Goal: Use online tool/utility: Utilize a website feature to perform a specific function

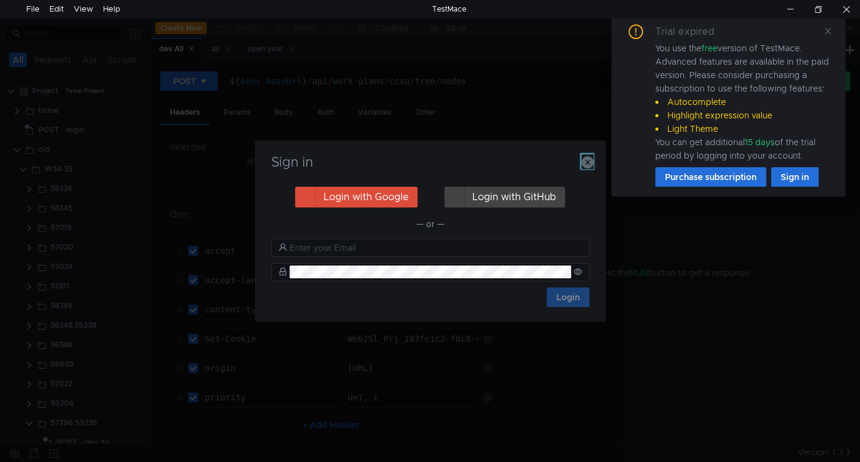
click at [590, 168] on icon "button" at bounding box center [588, 162] width 12 height 12
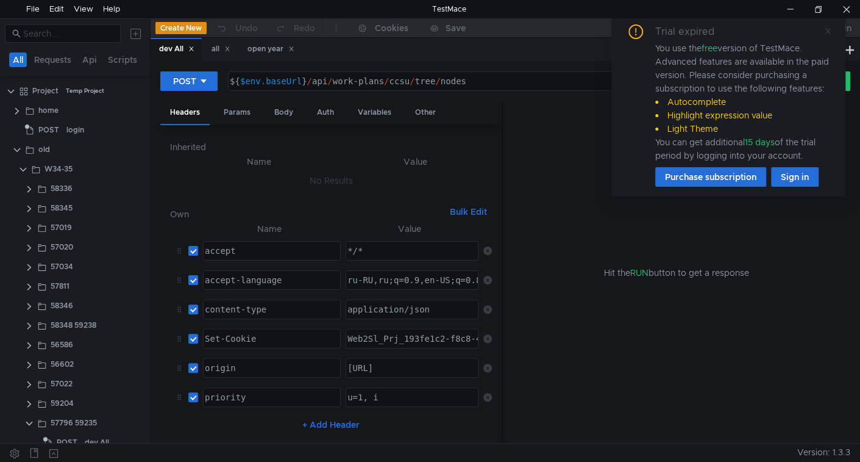
click at [826, 30] on icon at bounding box center [828, 31] width 9 height 9
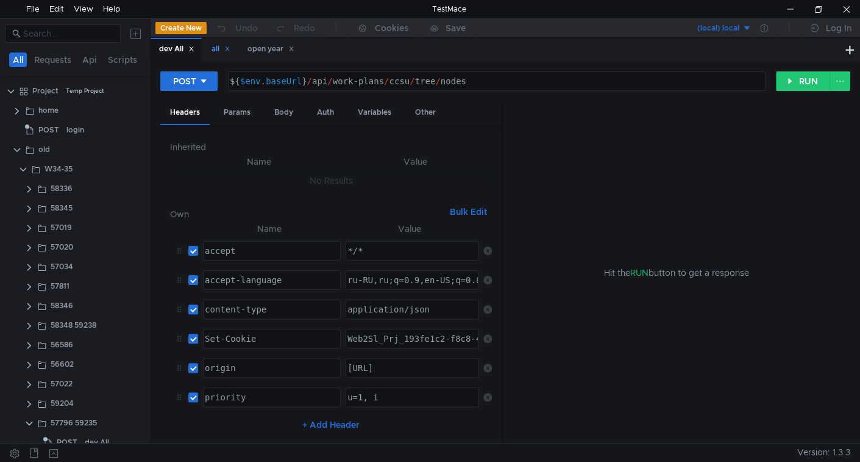
click at [218, 51] on div "all" at bounding box center [221, 49] width 19 height 13
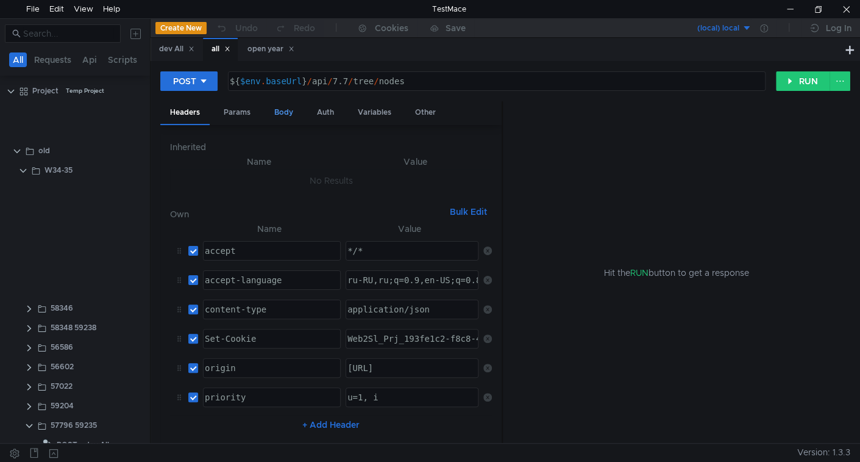
scroll to position [504, 0]
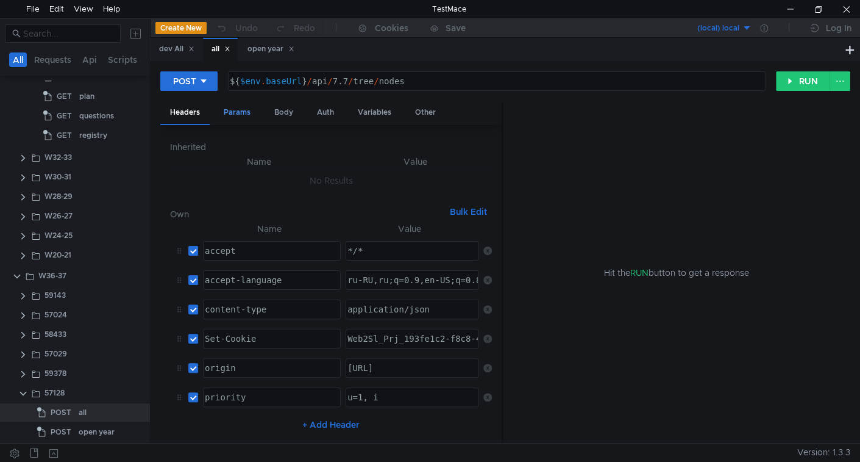
click at [245, 116] on div "Params" at bounding box center [237, 112] width 46 height 23
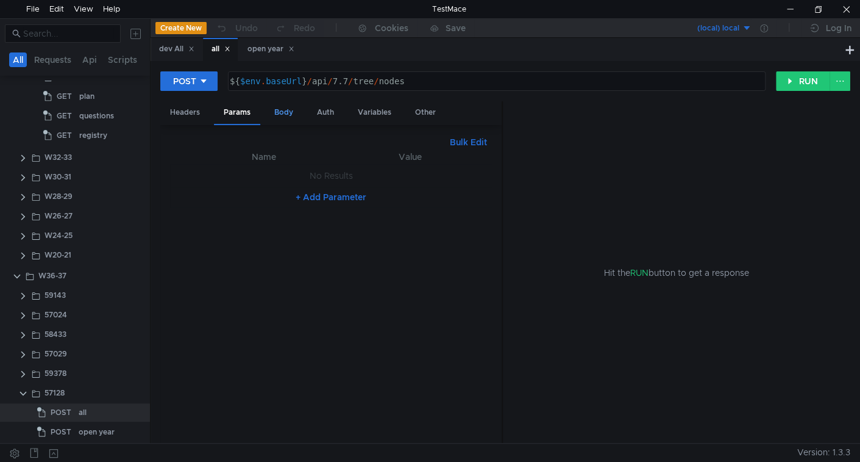
click at [276, 115] on div "Body" at bounding box center [284, 112] width 38 height 23
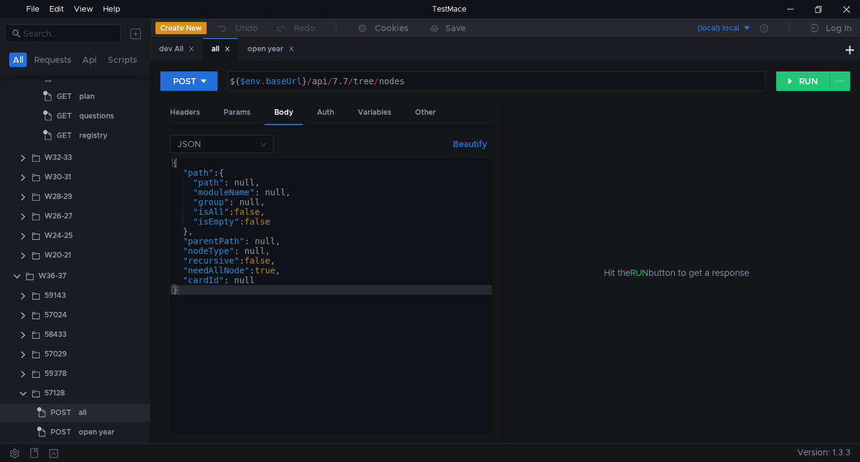
type textarea ""group": null,"
click at [332, 205] on div "{ "path" : { "path" : null, "moduleName" : null, "group" : null, "isAll" : fals…" at bounding box center [331, 305] width 322 height 295
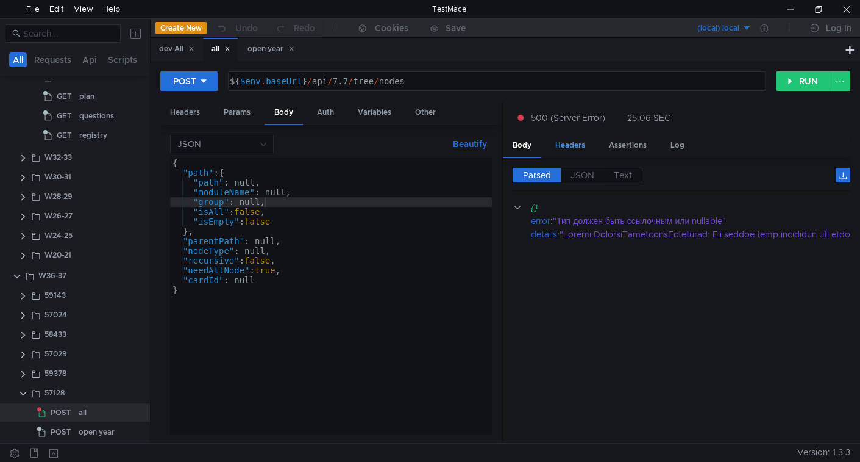
click at [577, 146] on div "Headers" at bounding box center [570, 145] width 49 height 23
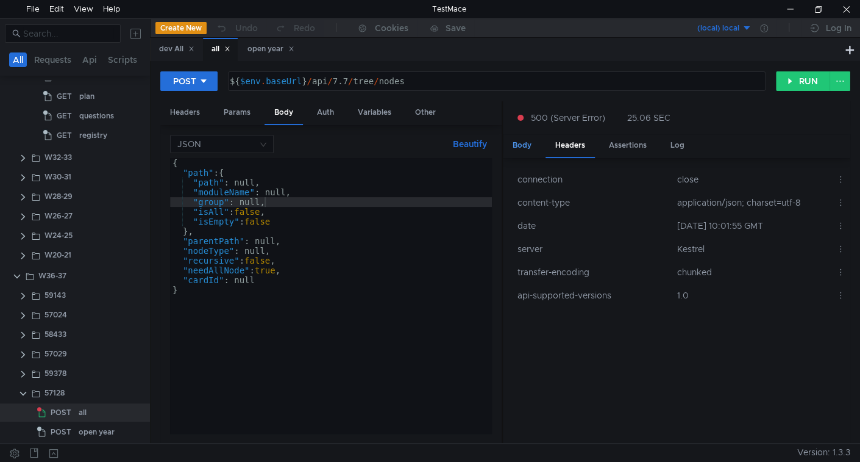
click at [524, 144] on div "Body" at bounding box center [522, 145] width 38 height 23
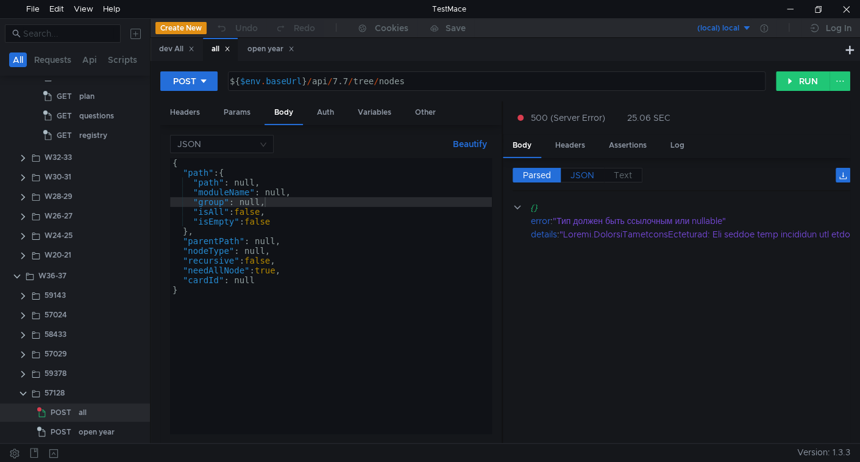
click at [589, 171] on span "JSON" at bounding box center [583, 175] width 24 height 11
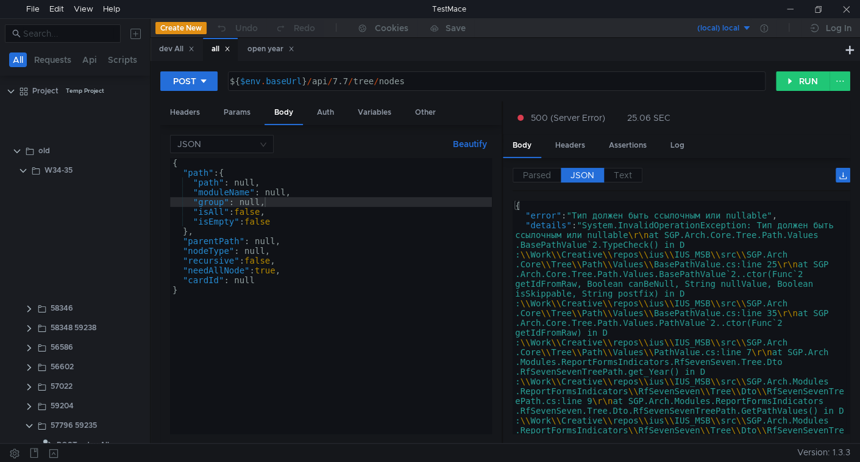
scroll to position [504, 0]
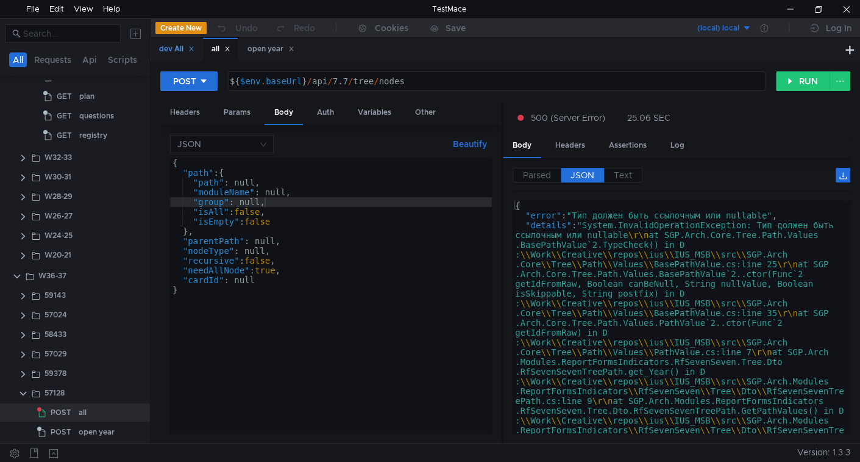
click at [170, 52] on div "dev All" at bounding box center [176, 49] width 35 height 13
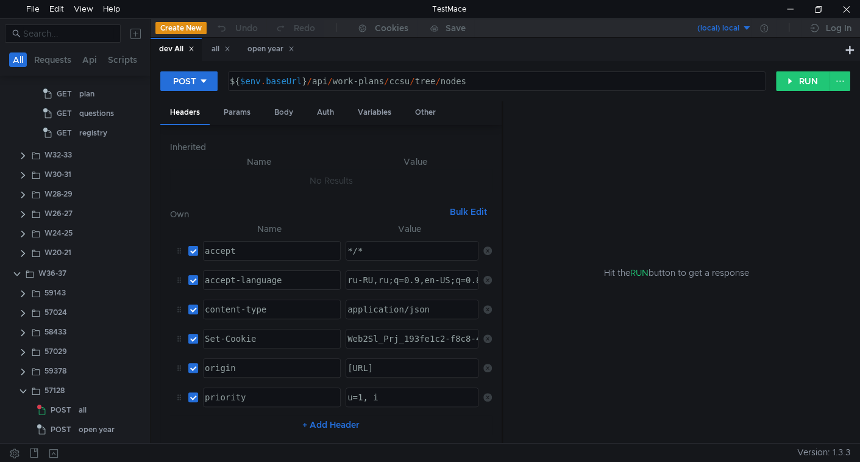
scroll to position [174, 0]
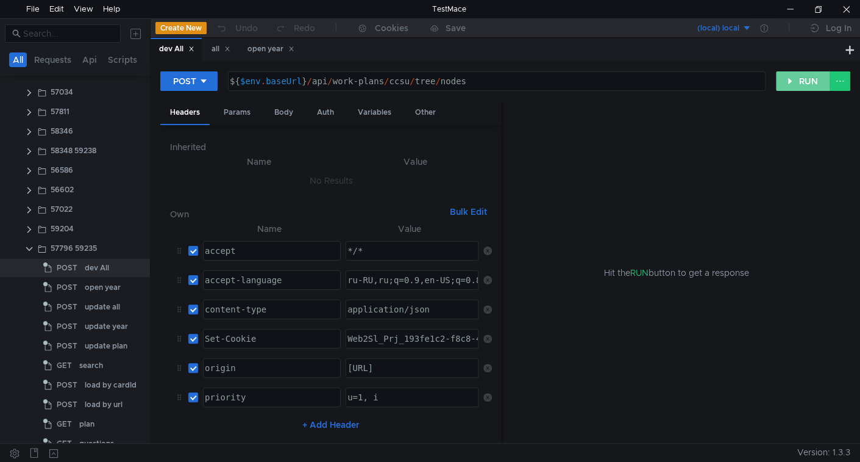
click at [805, 82] on button "RUN" at bounding box center [803, 81] width 54 height 20
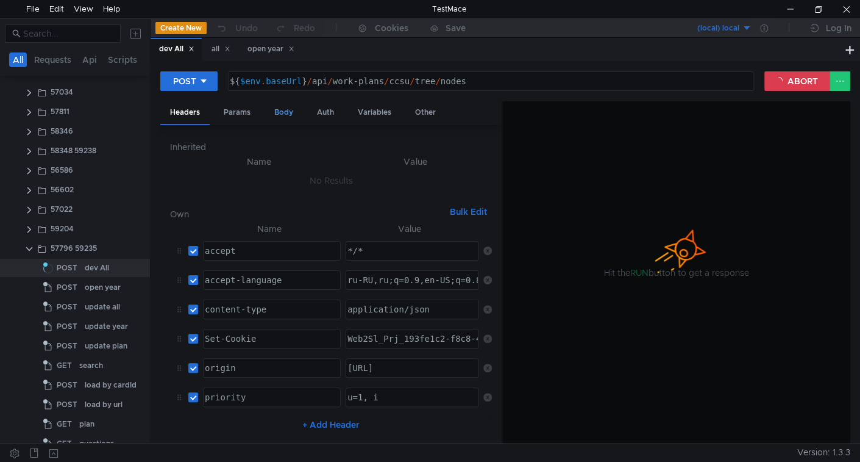
click at [279, 110] on div "Body" at bounding box center [284, 112] width 38 height 23
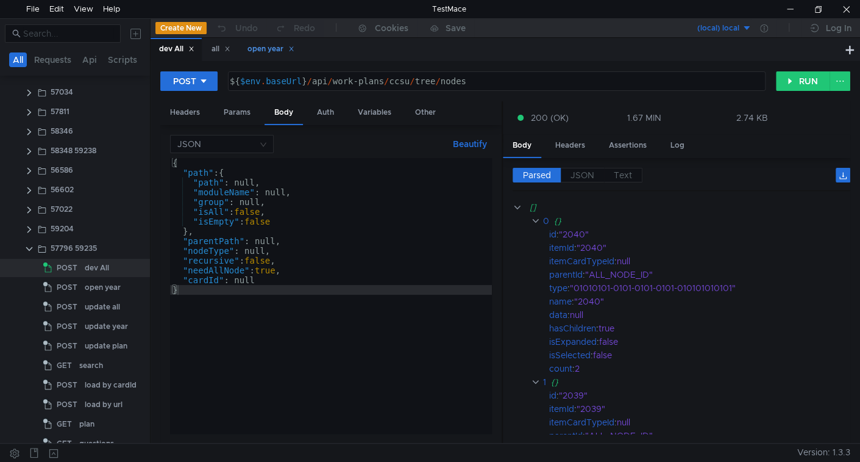
click at [268, 51] on div "open year" at bounding box center [271, 49] width 47 height 13
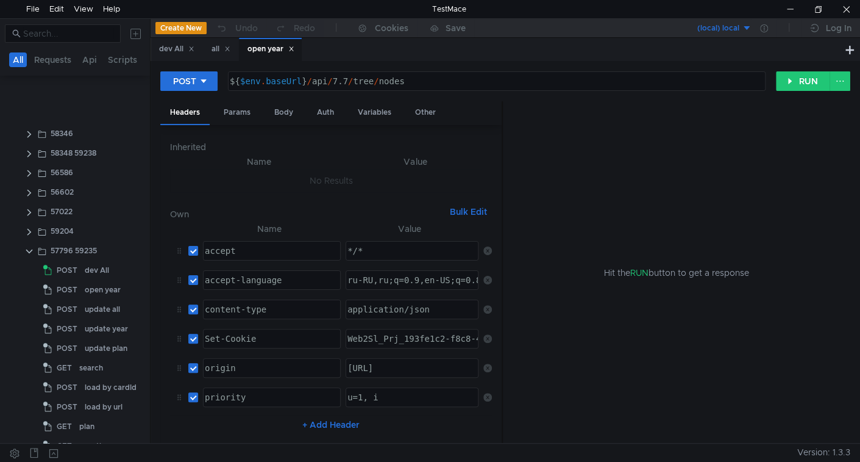
scroll to position [504, 0]
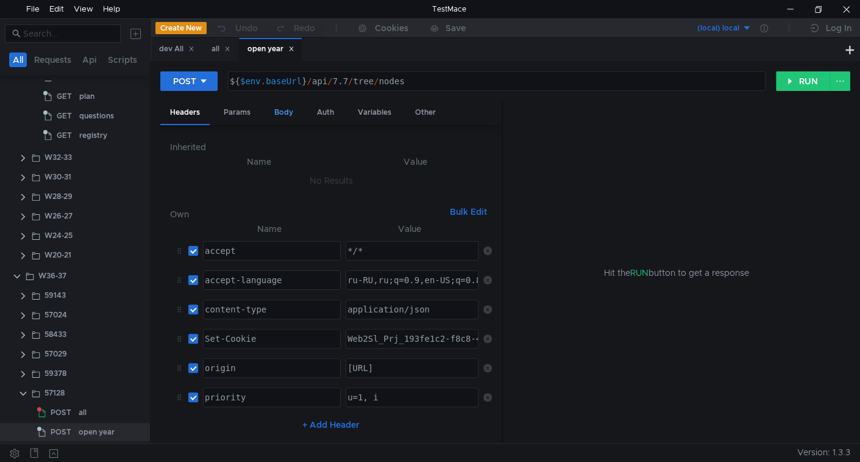
click at [284, 111] on div "Body" at bounding box center [284, 112] width 38 height 23
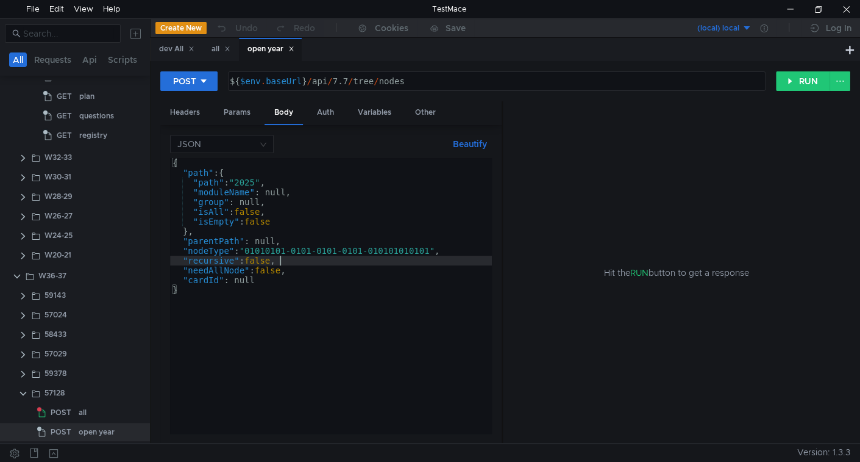
type textarea ""recursive": false,"
click at [342, 256] on div "{ "path" : { "path" : "2025" , "moduleName" : null, "group" : null, "isAll" : f…" at bounding box center [331, 305] width 322 height 295
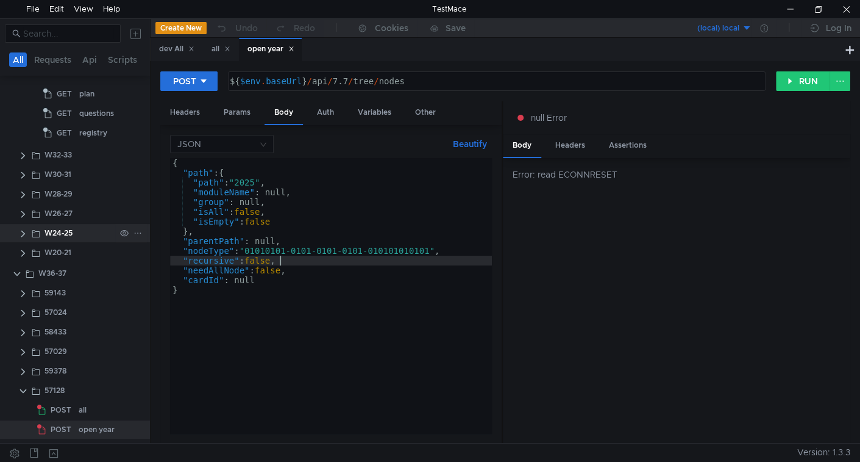
scroll to position [240, 0]
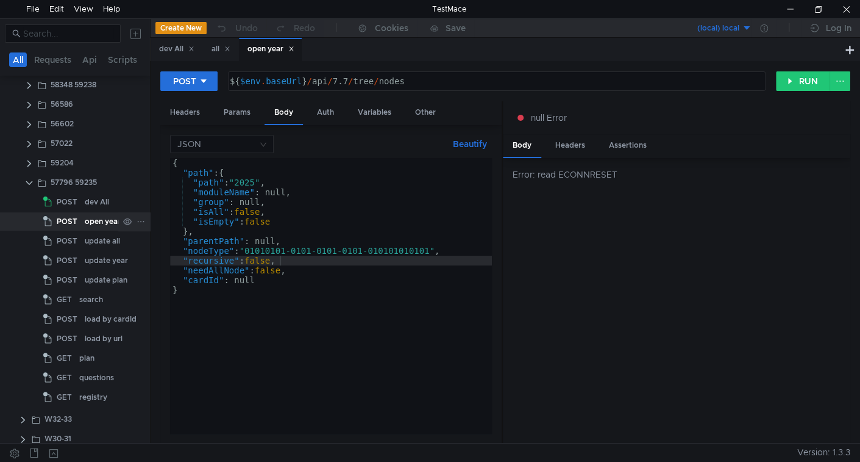
click at [90, 223] on div "open year" at bounding box center [103, 221] width 36 height 18
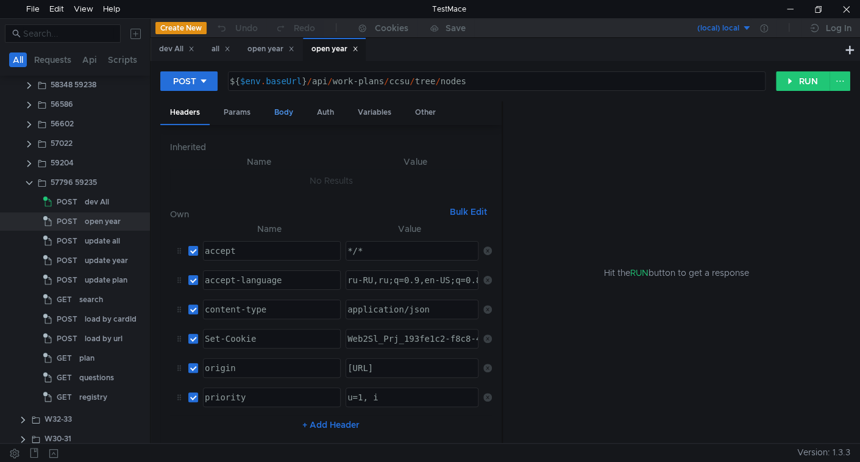
click at [291, 109] on div "Body" at bounding box center [284, 112] width 38 height 23
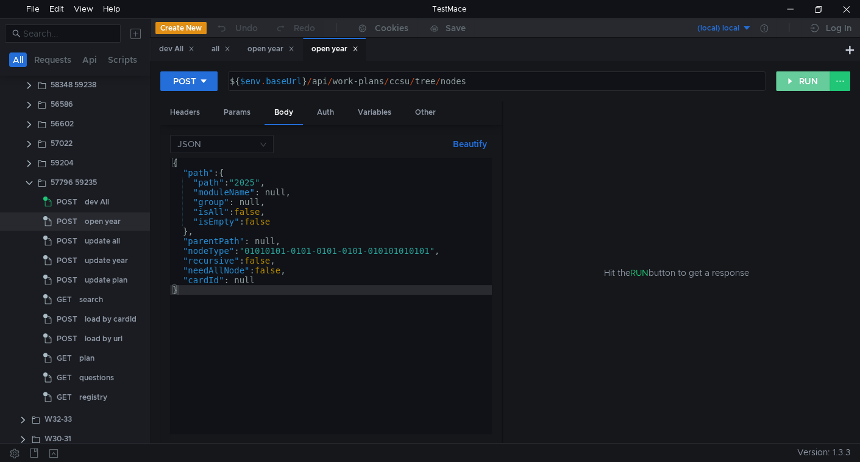
click at [809, 74] on button "RUN" at bounding box center [803, 81] width 54 height 20
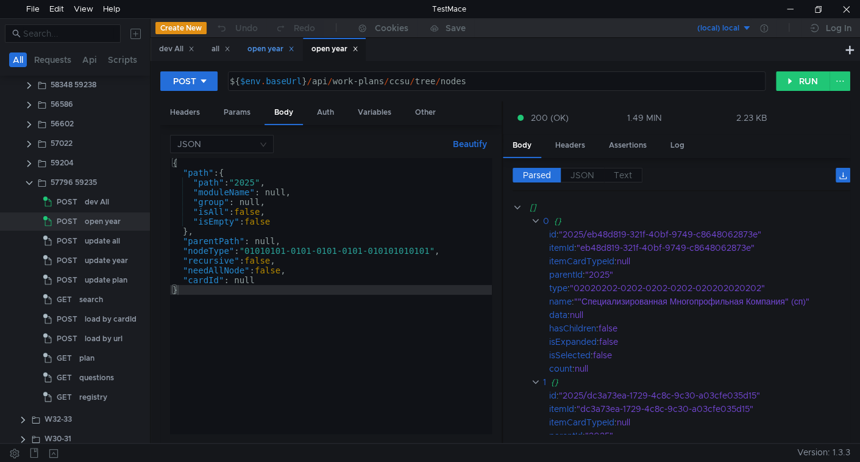
click at [272, 52] on div "open year" at bounding box center [271, 49] width 47 height 13
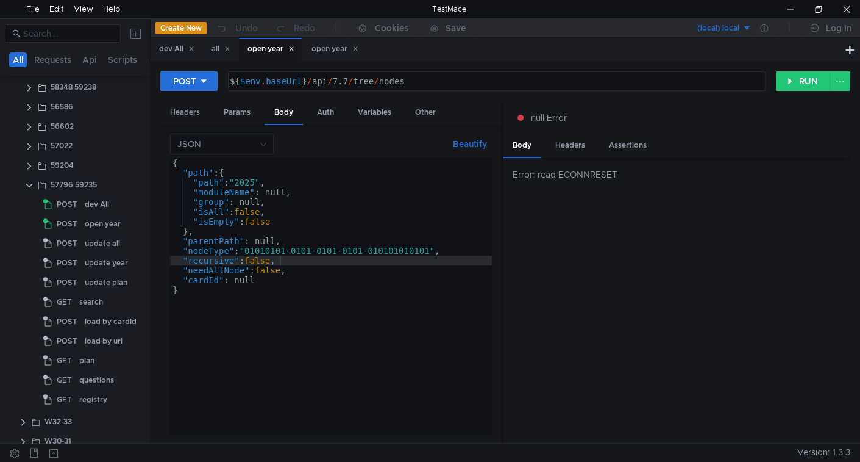
scroll to position [504, 0]
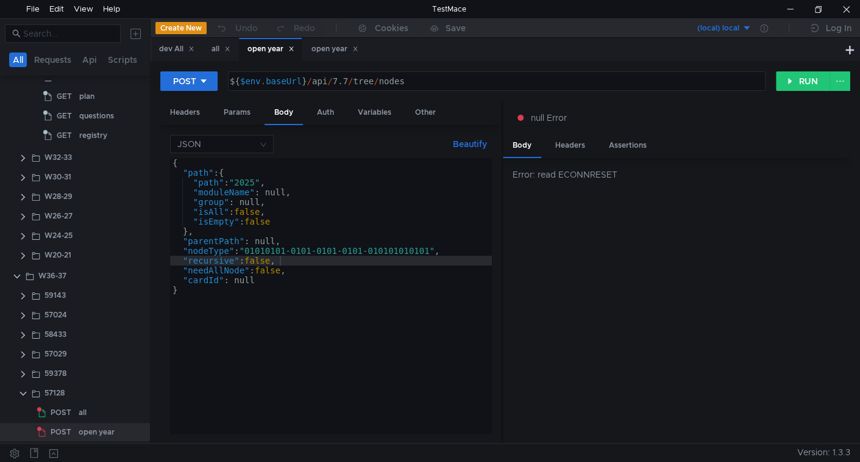
type textarea ""isAll": false,"
click at [358, 209] on div "{ "path" : { "path" : "2025" , "moduleName" : null, "group" : null, "isAll" : f…" at bounding box center [331, 305] width 322 height 295
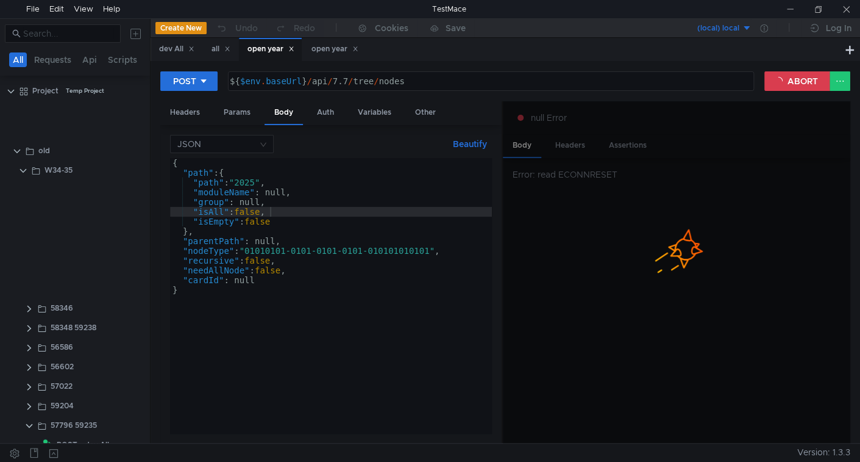
scroll to position [504, 0]
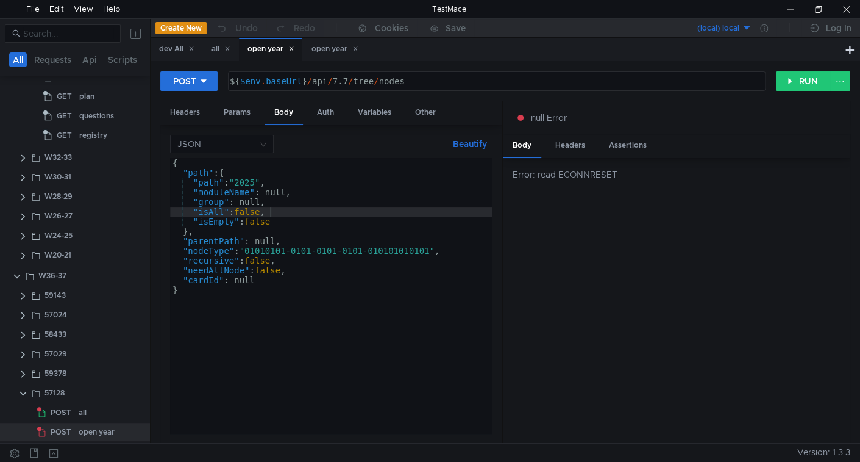
click at [707, 248] on div "Error: read ECONNRESET" at bounding box center [677, 300] width 348 height 285
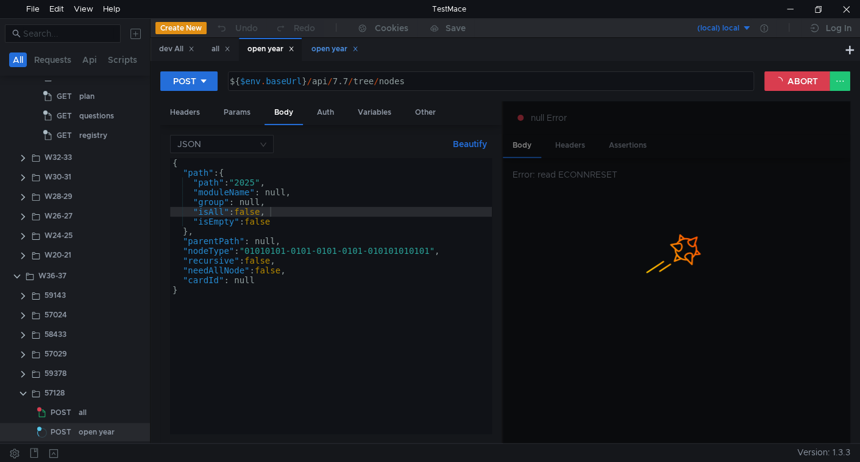
click at [334, 50] on div "open year" at bounding box center [335, 49] width 47 height 13
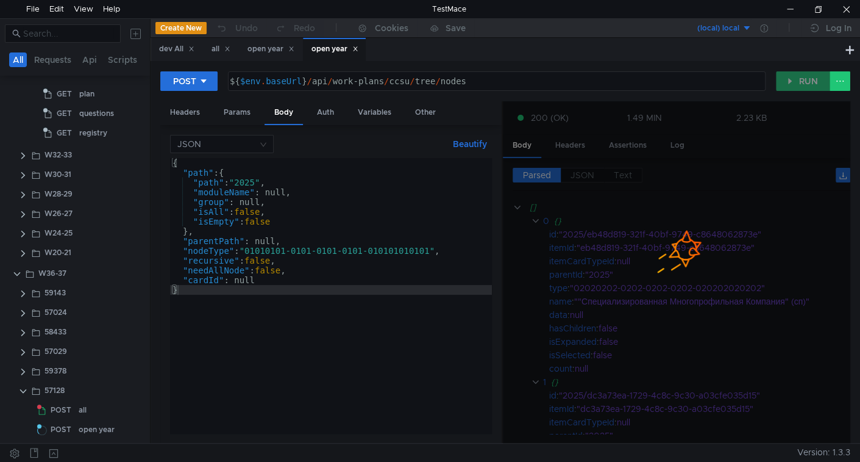
scroll to position [195, 0]
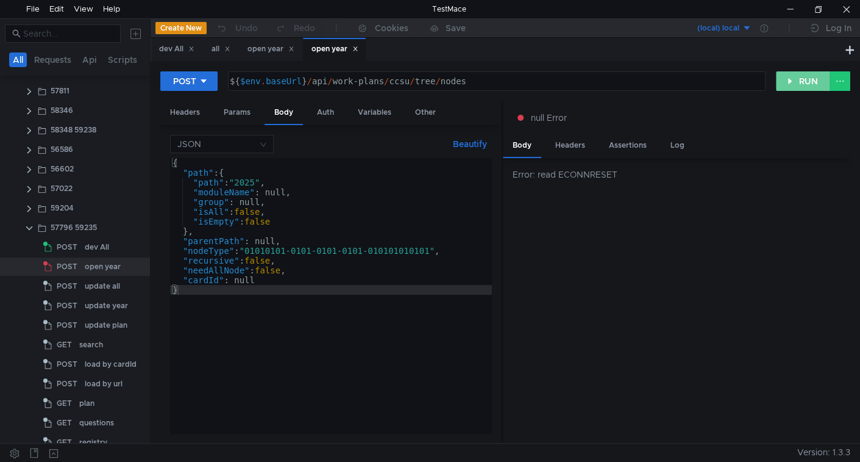
click at [796, 77] on button "RUN" at bounding box center [803, 81] width 54 height 20
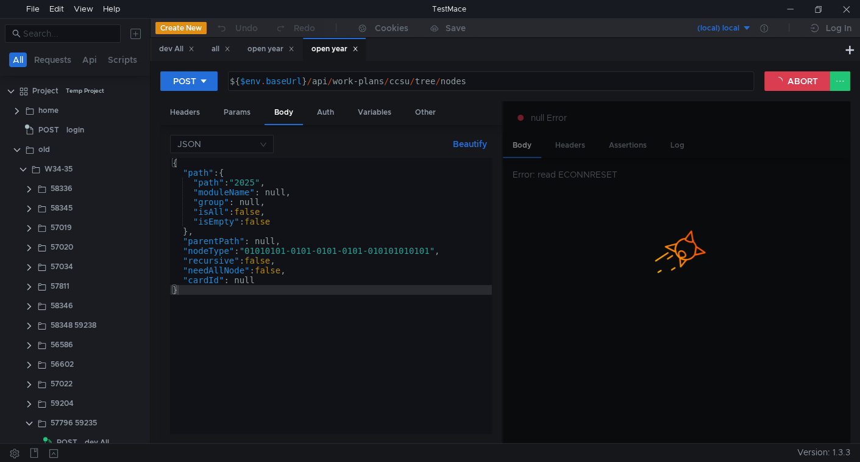
scroll to position [195, 0]
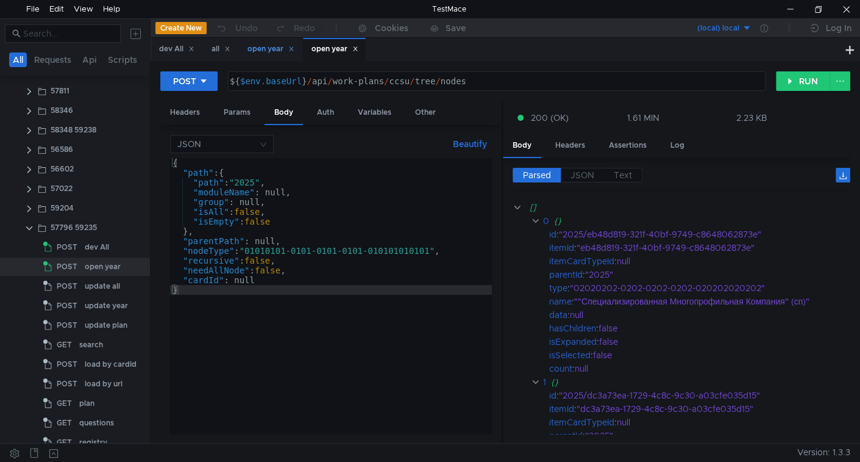
click at [265, 52] on div "open year" at bounding box center [271, 49] width 47 height 13
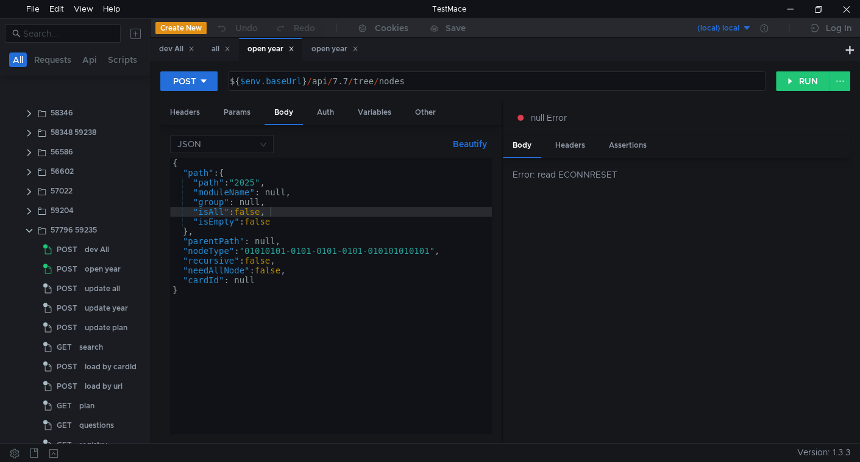
scroll to position [504, 0]
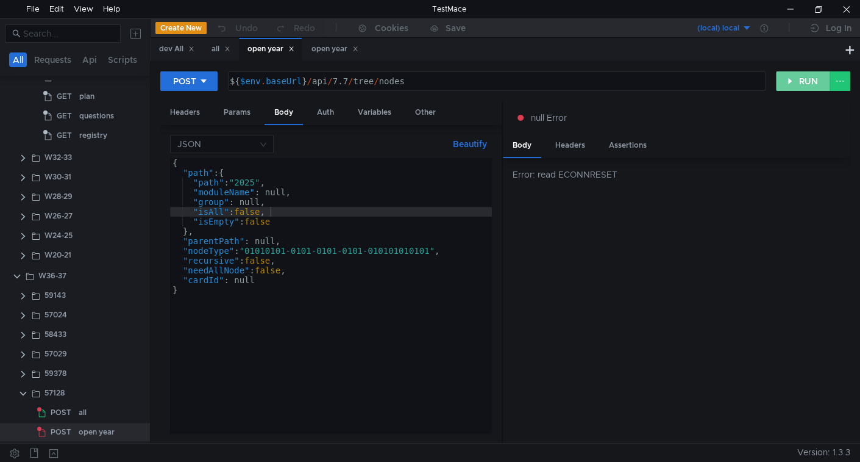
click at [800, 85] on button "RUN" at bounding box center [803, 81] width 54 height 20
click at [802, 79] on button "RUN" at bounding box center [803, 81] width 54 height 20
click at [797, 84] on button "RUN" at bounding box center [803, 81] width 54 height 20
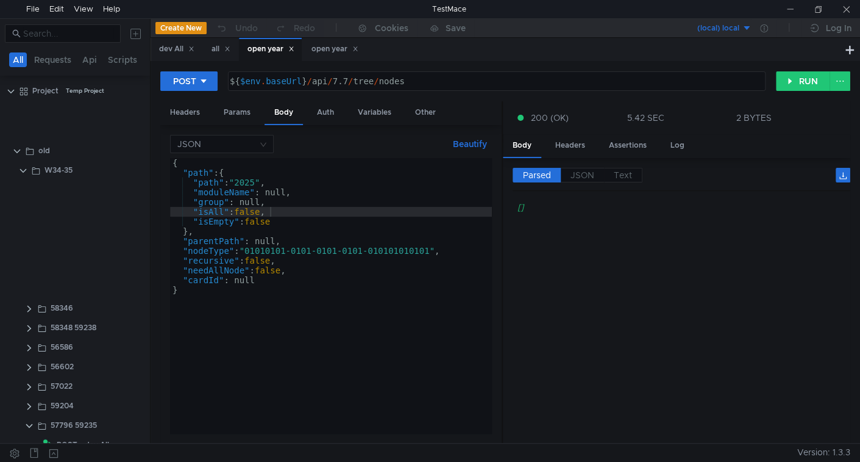
scroll to position [504, 0]
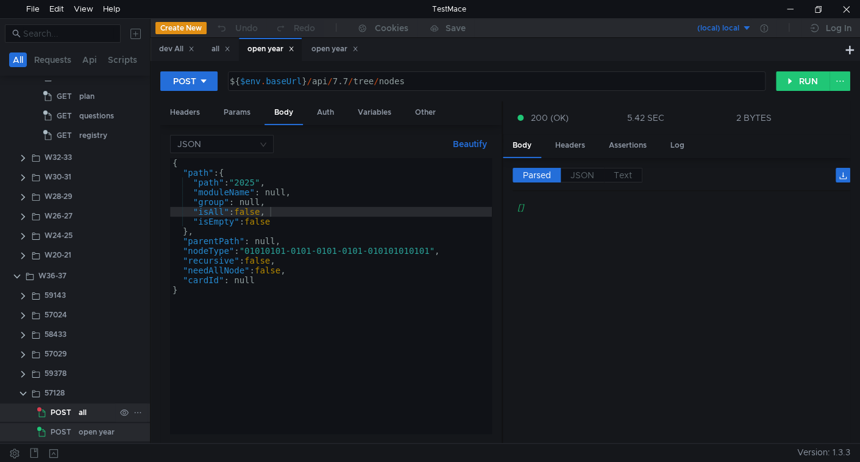
click at [62, 409] on span "POST" at bounding box center [61, 412] width 21 height 18
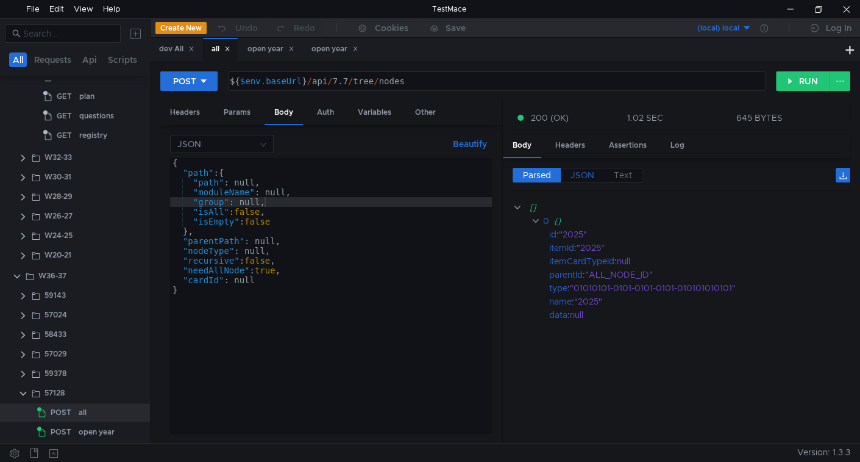
click at [577, 175] on span "JSON" at bounding box center [583, 175] width 24 height 11
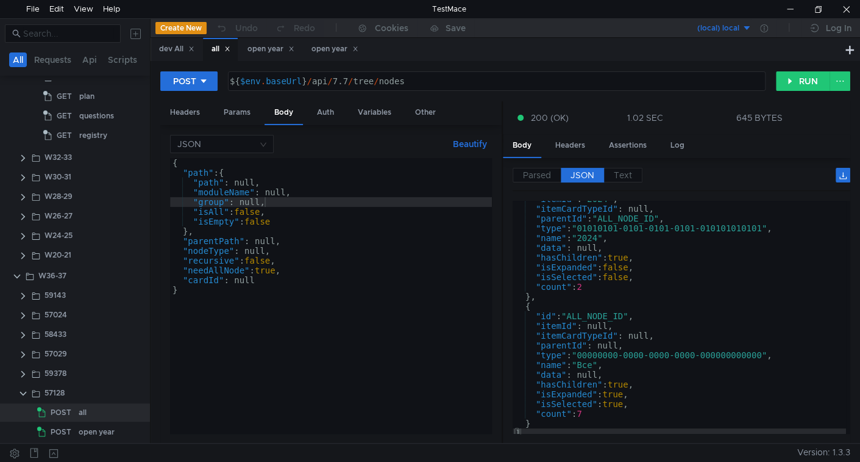
scroll to position [0, 0]
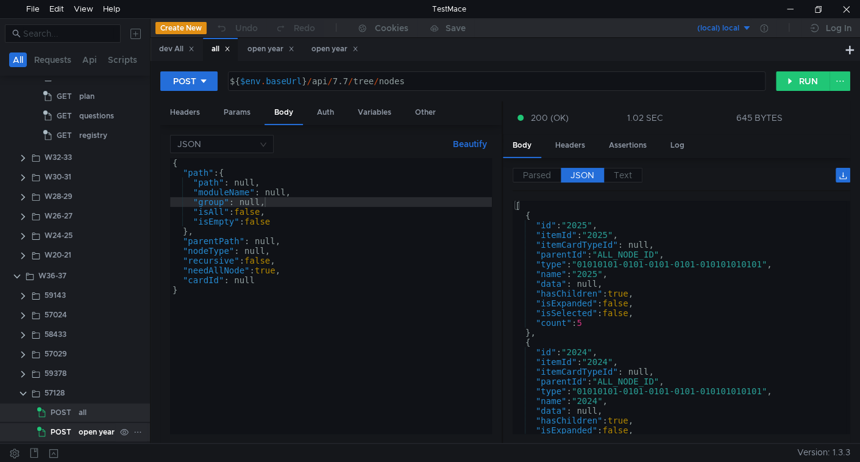
click at [79, 430] on div "open year" at bounding box center [97, 432] width 36 height 18
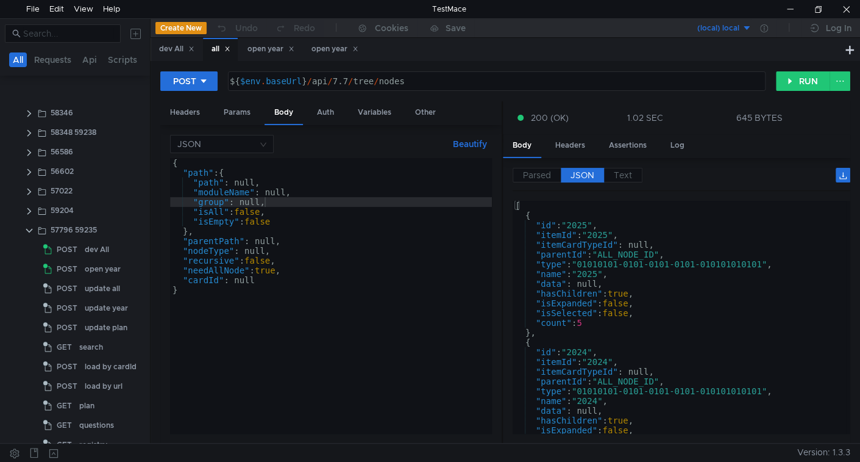
scroll to position [504, 0]
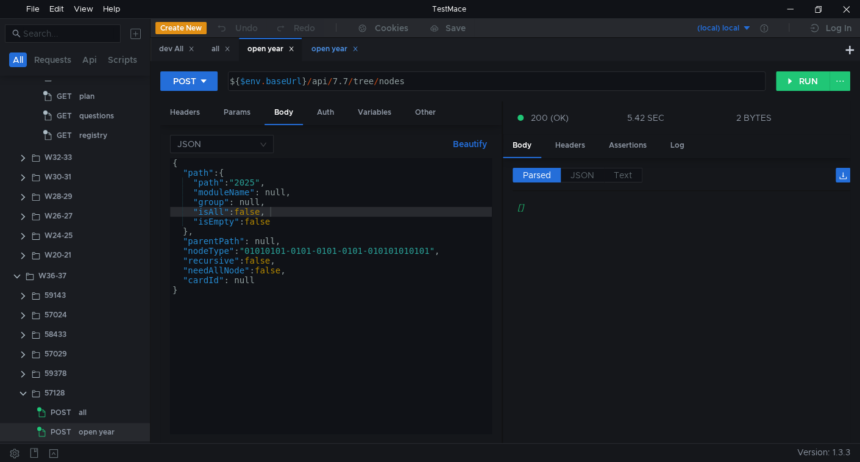
click at [333, 45] on div "open year" at bounding box center [335, 49] width 47 height 13
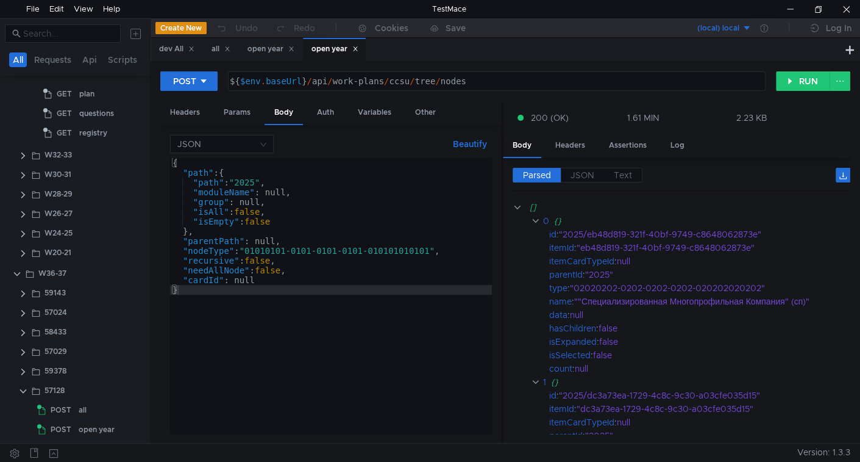
scroll to position [195, 0]
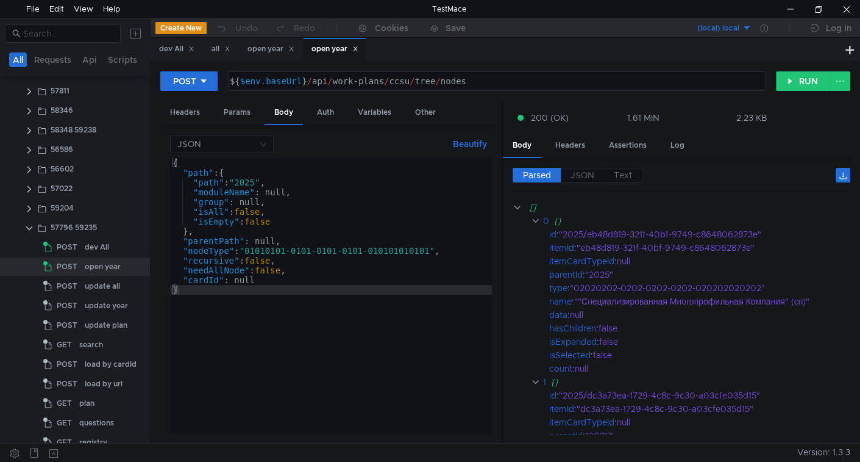
click at [359, 50] on icon at bounding box center [355, 49] width 6 height 6
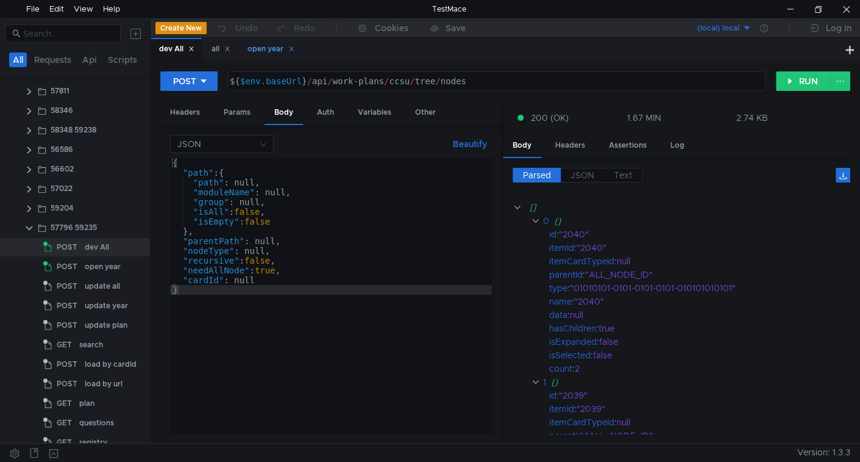
click at [261, 49] on div "open year" at bounding box center [271, 49] width 47 height 13
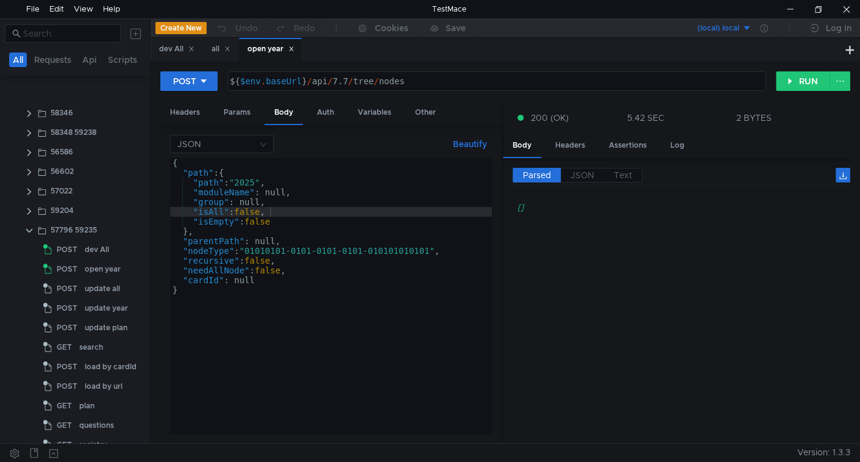
scroll to position [504, 0]
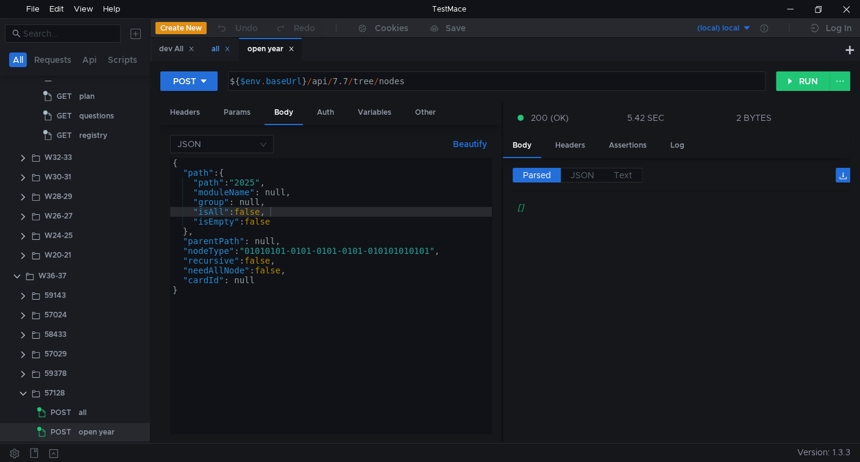
click at [213, 49] on div "all" at bounding box center [221, 49] width 19 height 13
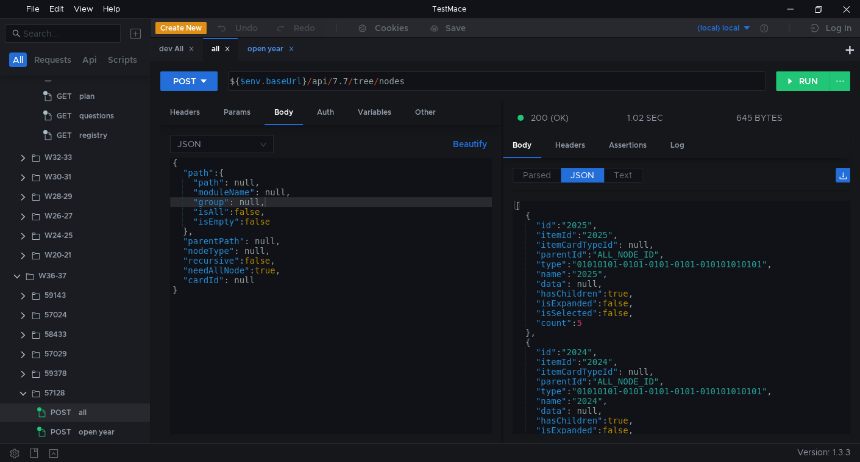
click at [270, 49] on div "open year" at bounding box center [271, 49] width 47 height 13
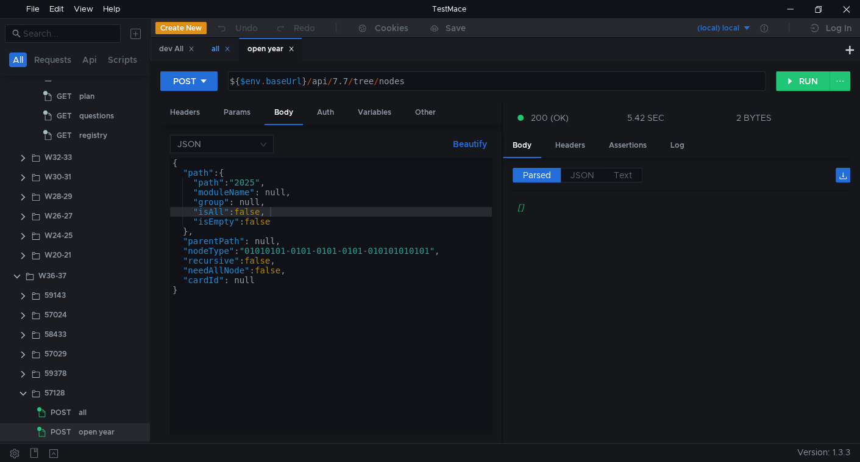
click at [218, 50] on div "all" at bounding box center [221, 49] width 19 height 13
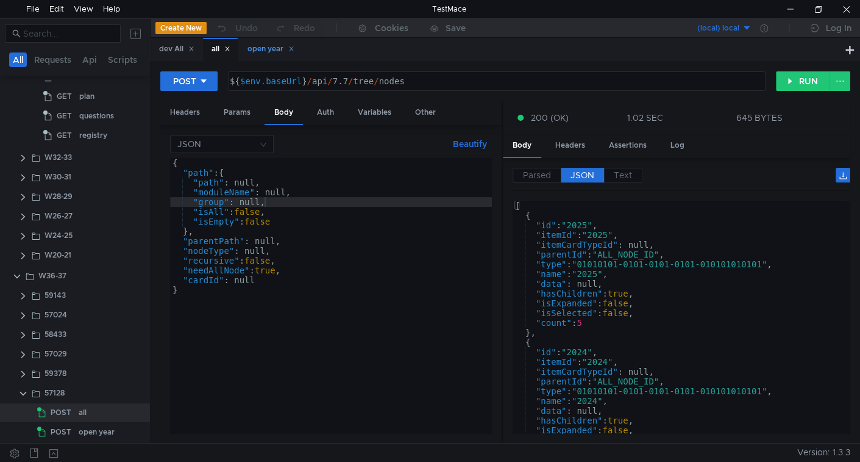
click at [265, 51] on div "open year" at bounding box center [271, 49] width 47 height 13
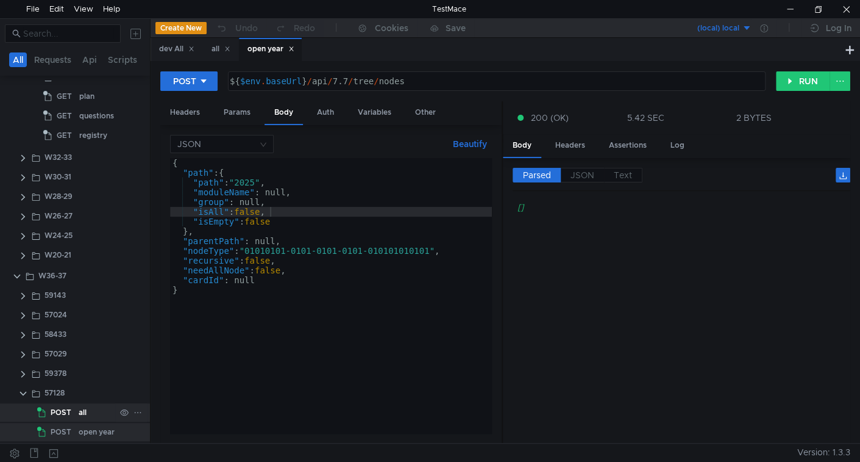
click at [76, 410] on app-tree-icon "POST" at bounding box center [57, 412] width 41 height 18
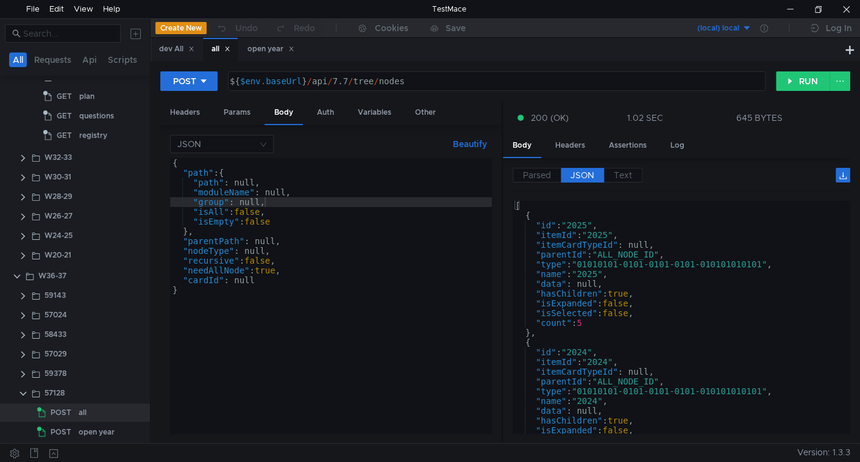
scroll to position [0, 0]
click at [263, 50] on div "open year" at bounding box center [271, 49] width 47 height 13
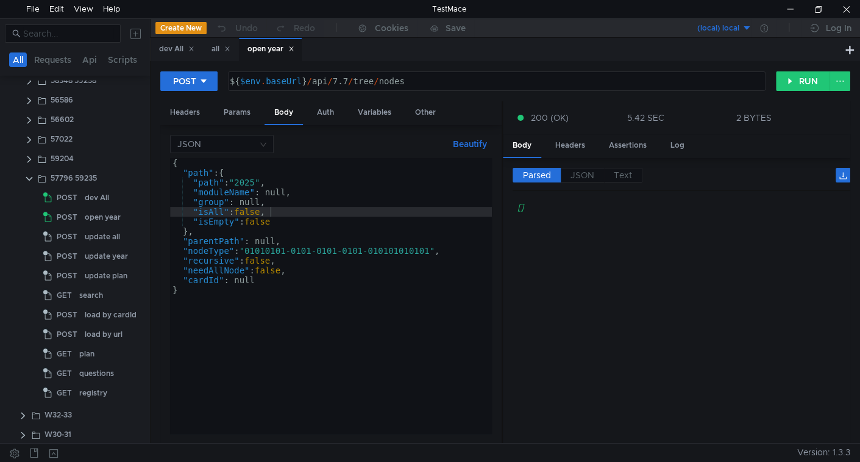
scroll to position [245, 0]
click at [82, 218] on app-tree-icon "POST" at bounding box center [63, 216] width 41 height 18
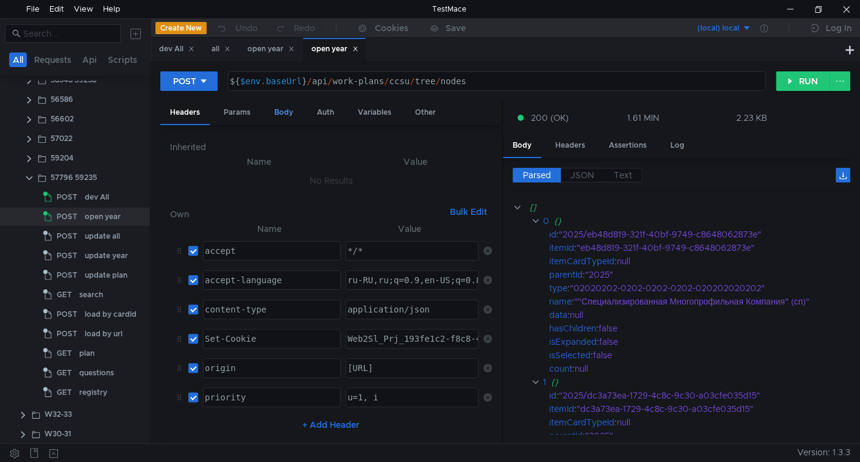
click at [281, 112] on div "Body" at bounding box center [284, 112] width 38 height 23
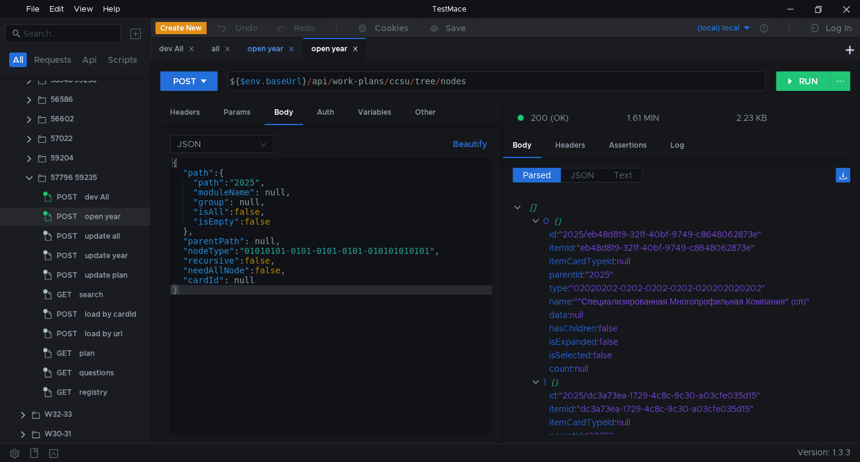
click at [265, 49] on div "open year" at bounding box center [271, 49] width 47 height 13
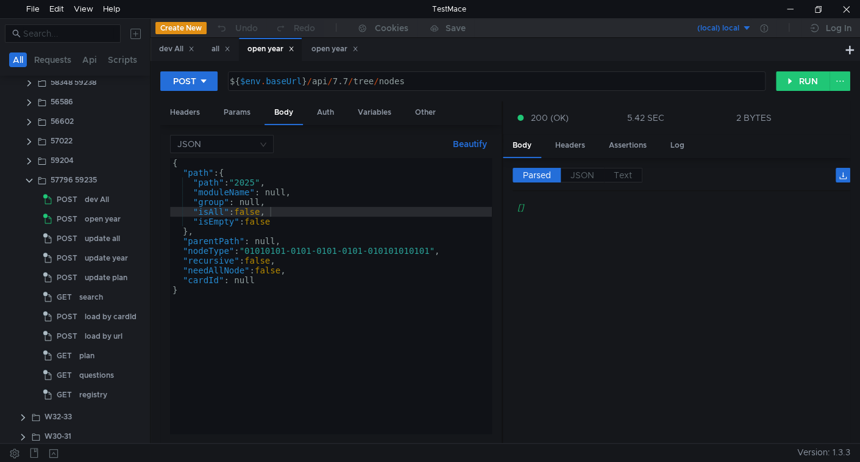
scroll to position [504, 0]
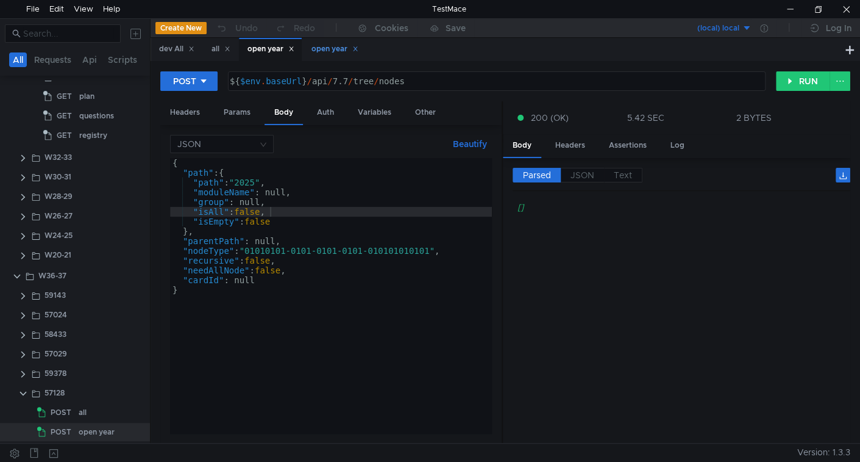
click at [338, 52] on div "open year" at bounding box center [335, 49] width 47 height 13
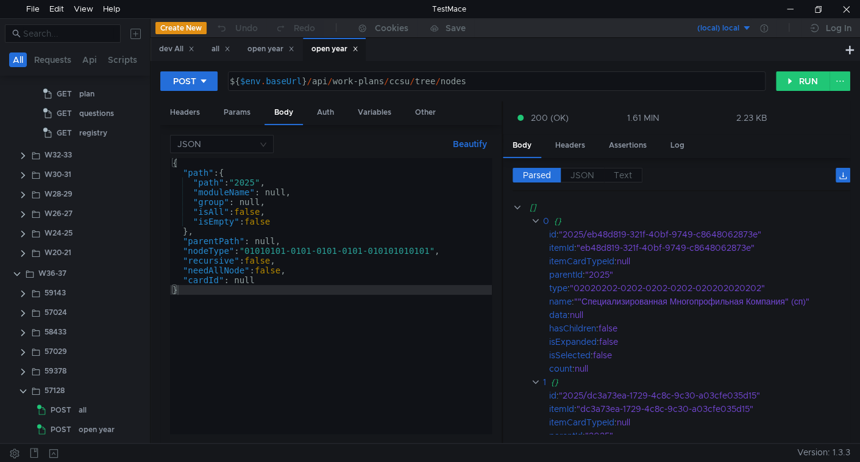
scroll to position [195, 0]
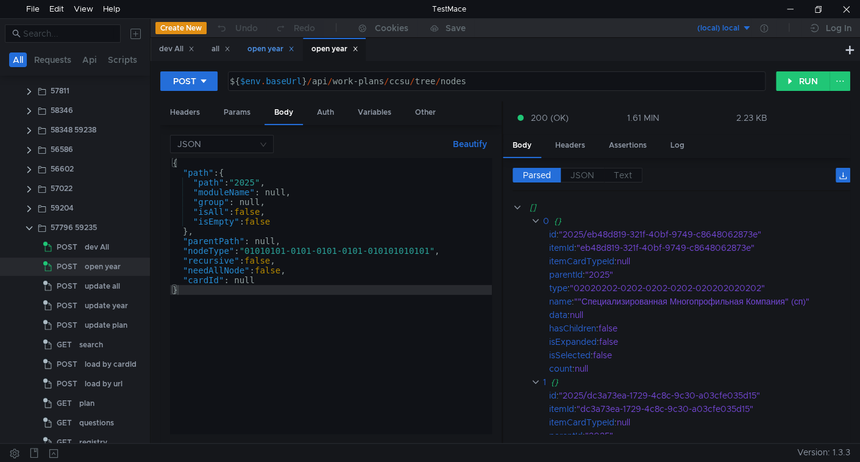
click at [266, 51] on div "open year" at bounding box center [271, 49] width 47 height 13
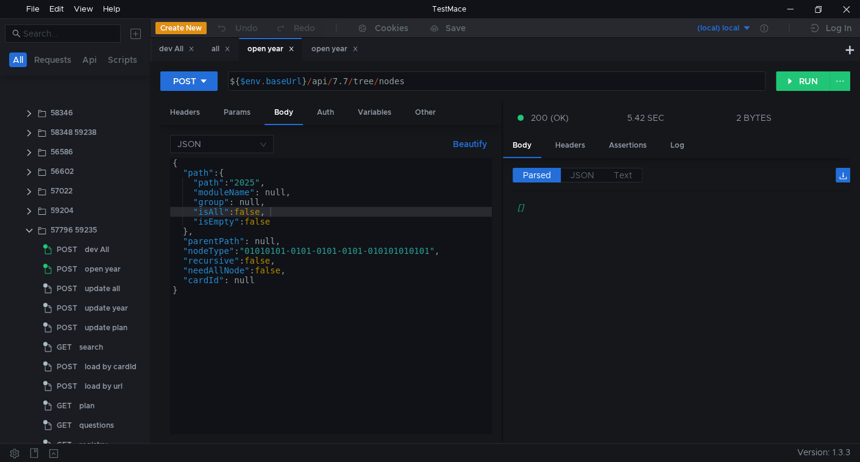
scroll to position [504, 0]
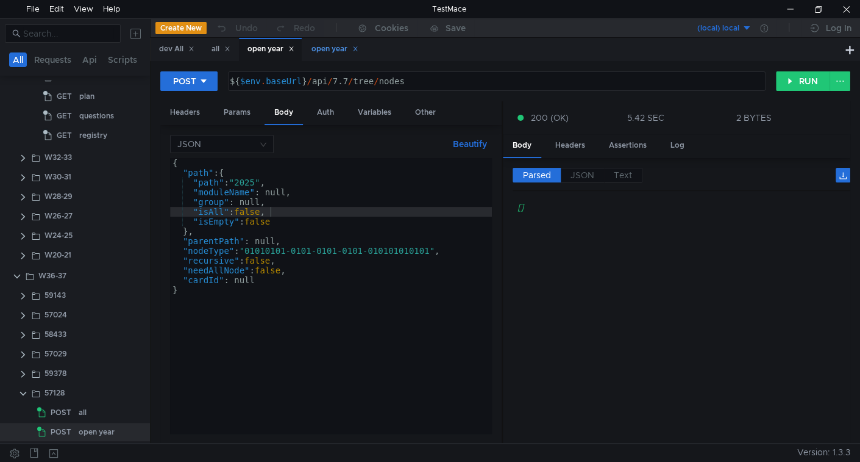
click at [329, 48] on div "open year" at bounding box center [335, 49] width 47 height 13
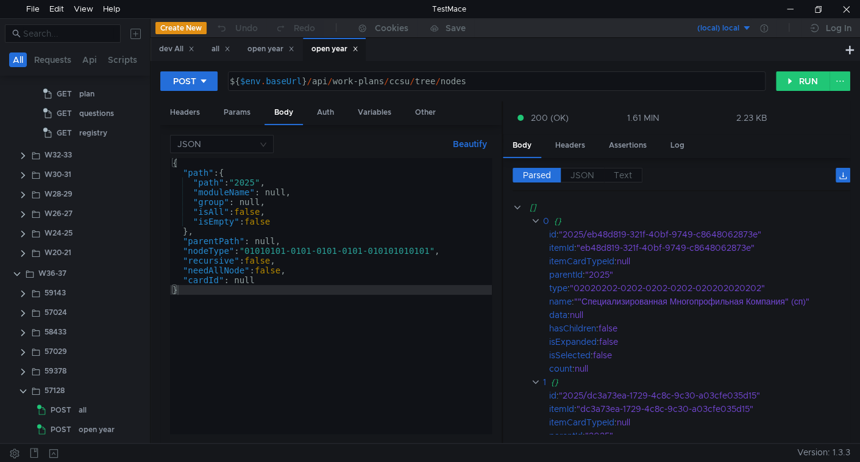
scroll to position [195, 0]
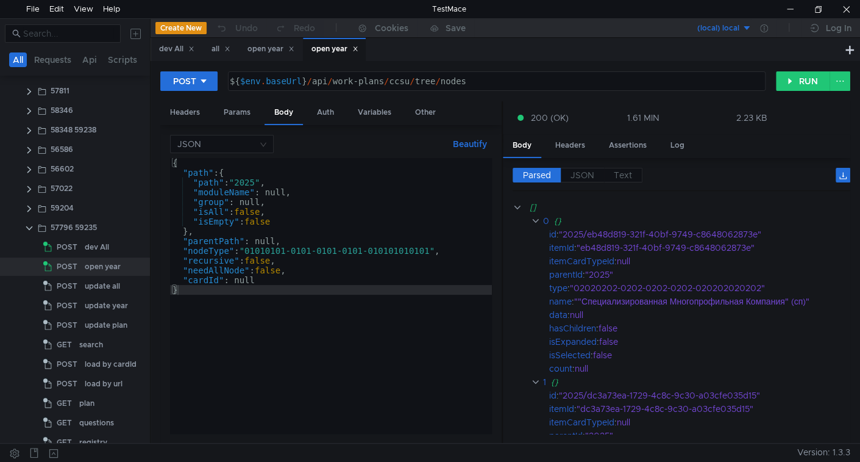
click at [359, 50] on icon at bounding box center [355, 49] width 6 height 6
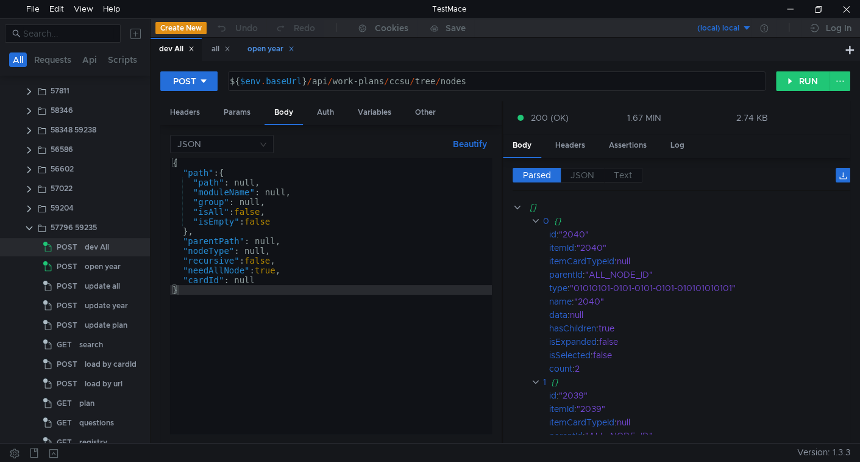
click at [262, 45] on div "open year" at bounding box center [271, 49] width 47 height 13
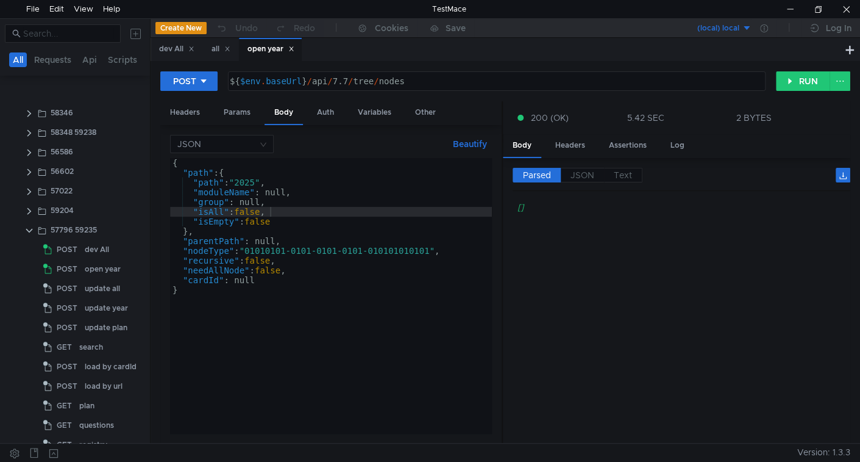
scroll to position [504, 0]
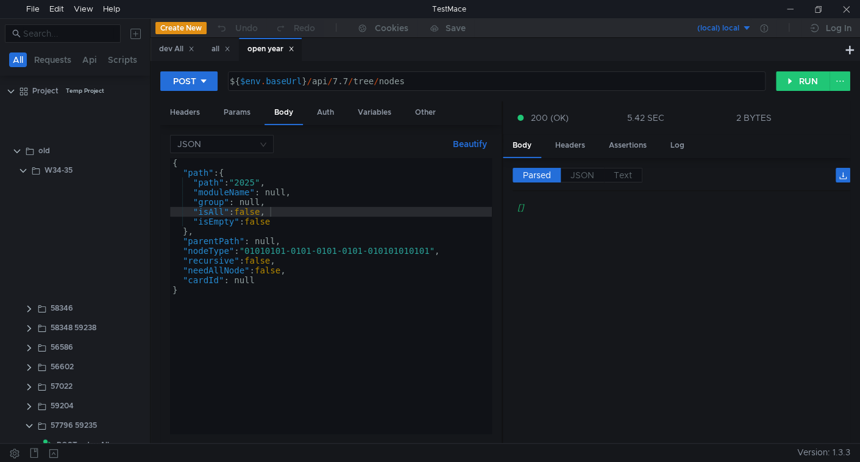
scroll to position [504, 0]
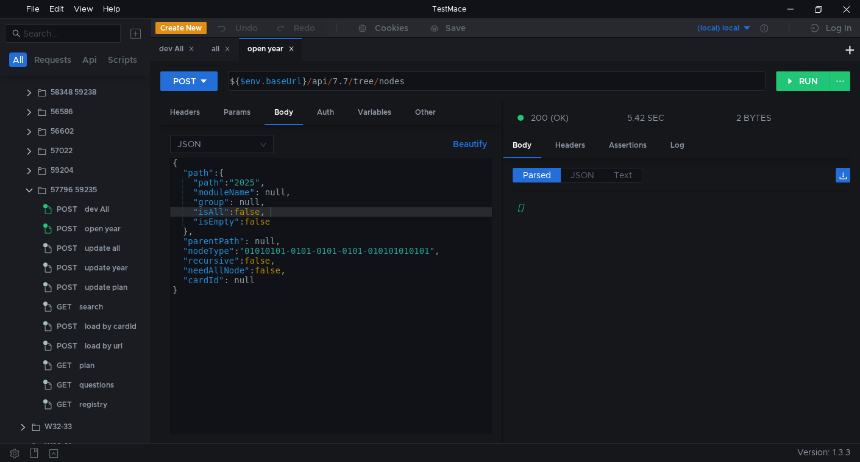
scroll to position [234, 0]
click at [91, 230] on div "open year" at bounding box center [103, 228] width 36 height 18
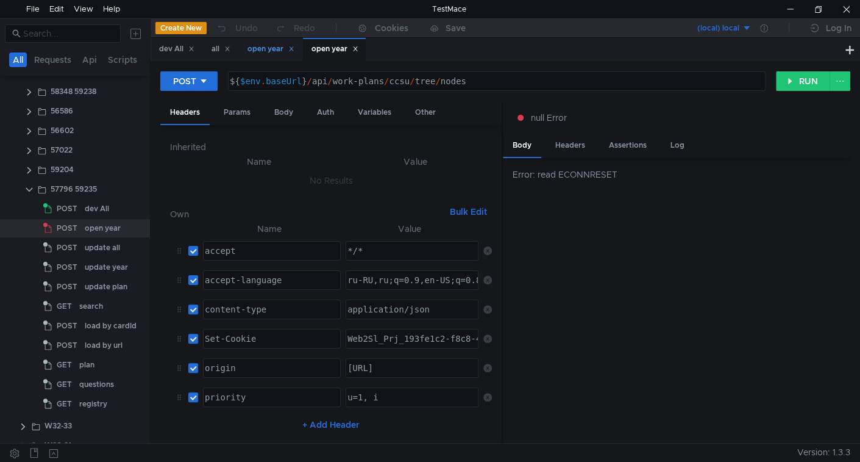
click at [271, 46] on div "open year" at bounding box center [271, 49] width 47 height 13
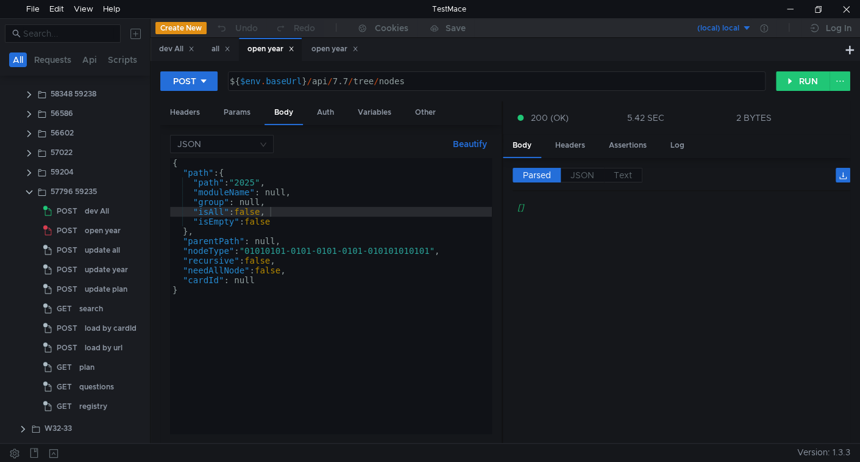
scroll to position [504, 0]
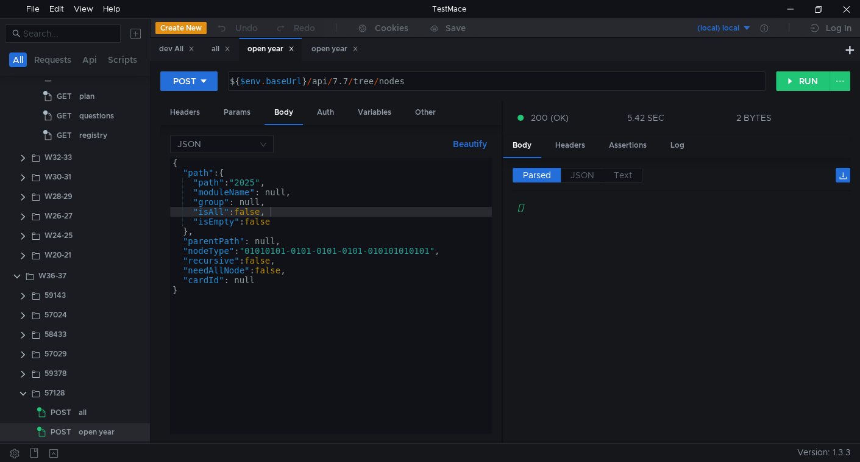
type textarea ""group": null,"
click at [409, 203] on div "{ "path" : { "path" : "2025" , "moduleName" : null, "group" : null, "isAll" : f…" at bounding box center [331, 305] width 322 height 295
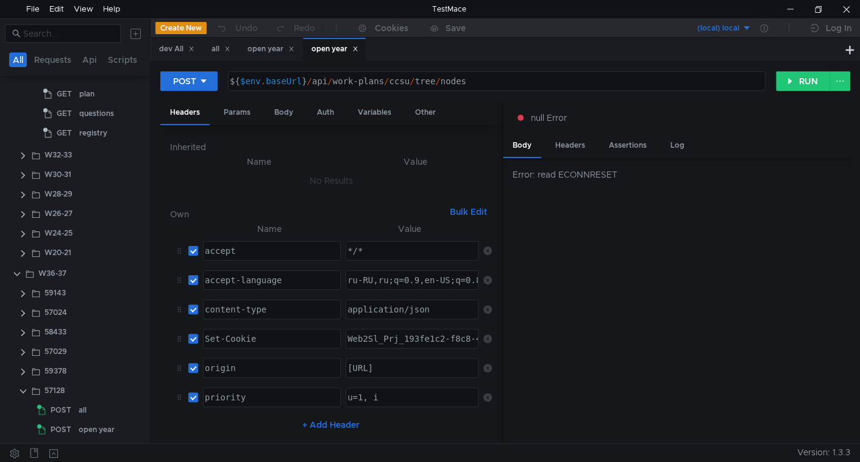
scroll to position [195, 0]
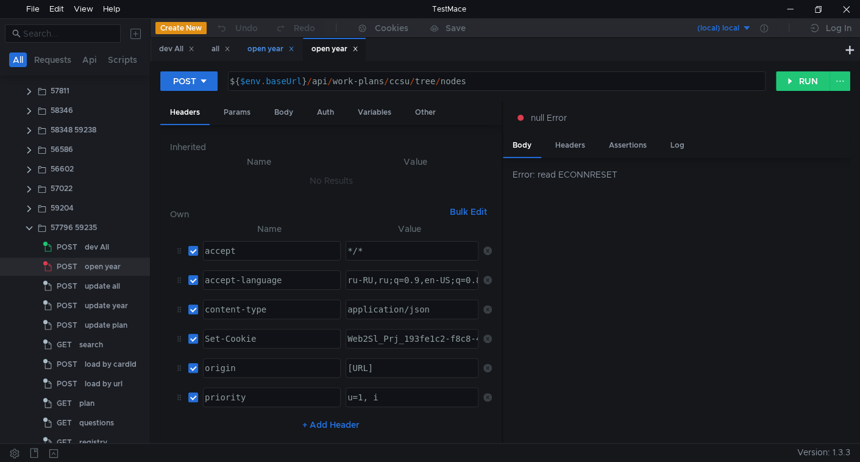
click at [260, 50] on div "open year" at bounding box center [271, 49] width 47 height 13
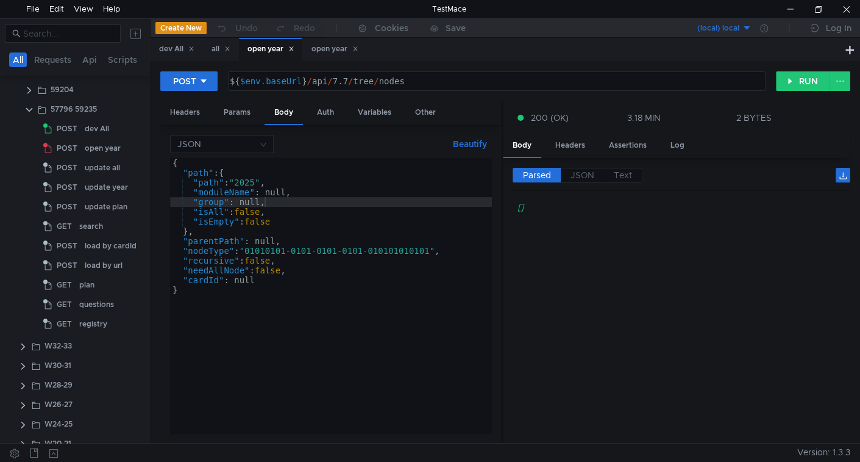
scroll to position [507, 0]
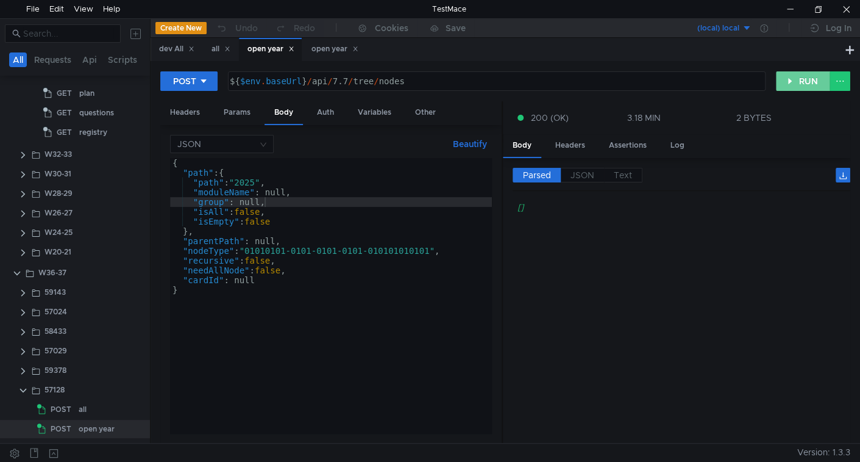
click at [795, 84] on button "RUN" at bounding box center [803, 81] width 54 height 20
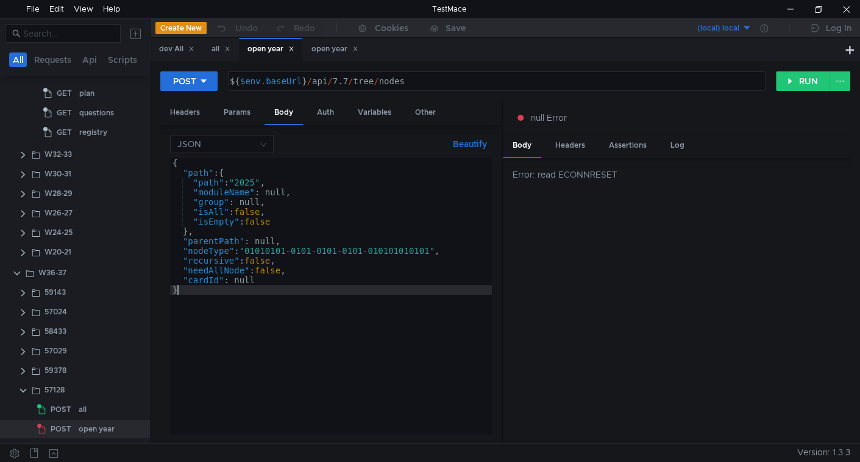
type textarea "}"
click at [343, 327] on div "{ "path" : { "path" : "2025" , "moduleName" : null, "group" : null, "isAll" : f…" at bounding box center [331, 305] width 322 height 295
click at [332, 52] on div "open year" at bounding box center [335, 49] width 47 height 13
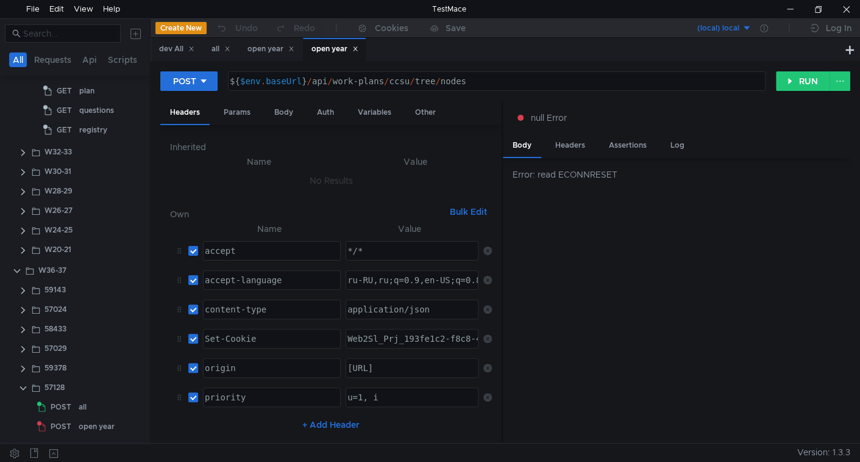
scroll to position [195, 0]
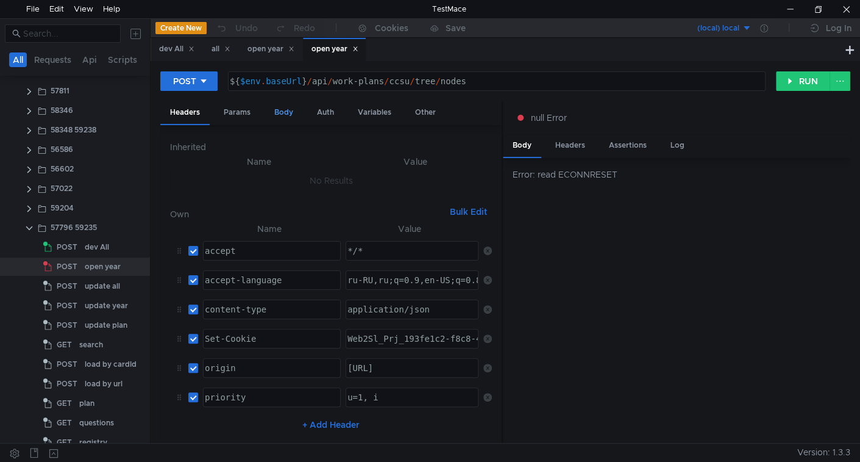
click at [276, 112] on div "Body" at bounding box center [284, 112] width 38 height 23
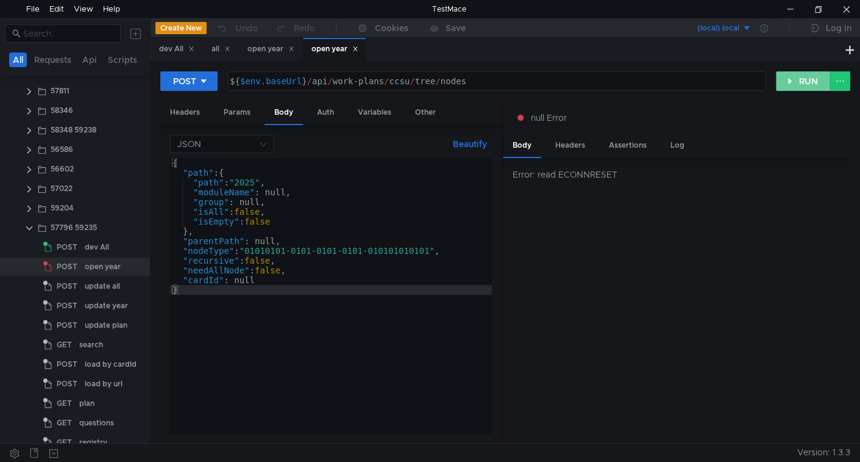
click at [801, 82] on button "RUN" at bounding box center [803, 81] width 54 height 20
type textarea ""cardId": null"
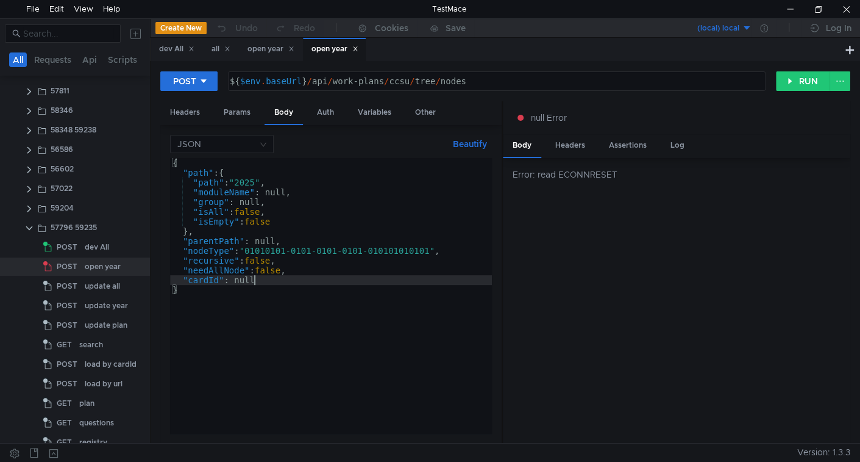
click at [382, 277] on div "{ "path" : { "path" : "2025" , "moduleName" : null, "group" : null, "isAll" : f…" at bounding box center [331, 305] width 322 height 295
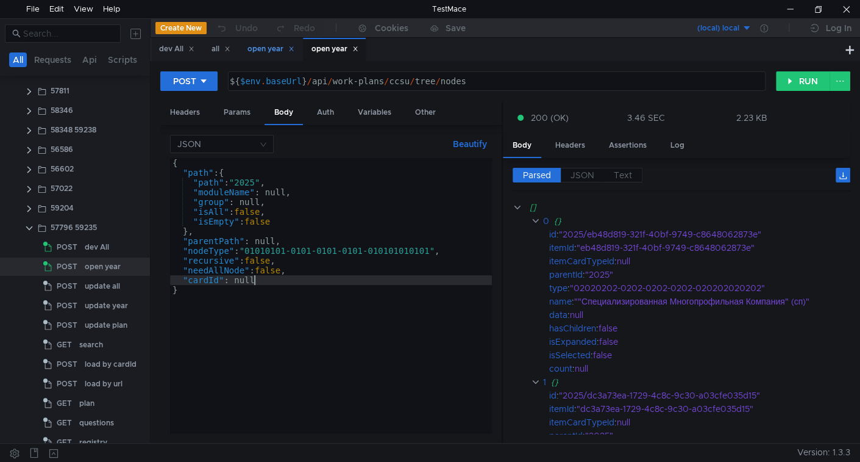
click at [267, 56] on div "open year" at bounding box center [270, 49] width 63 height 23
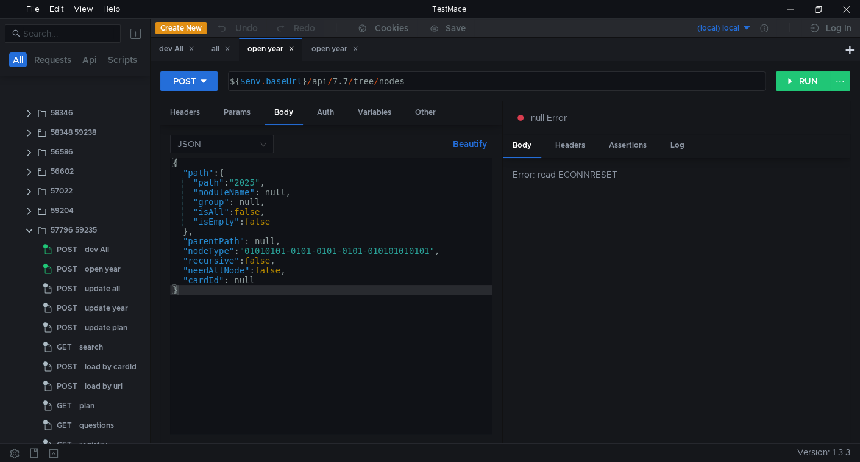
scroll to position [504, 0]
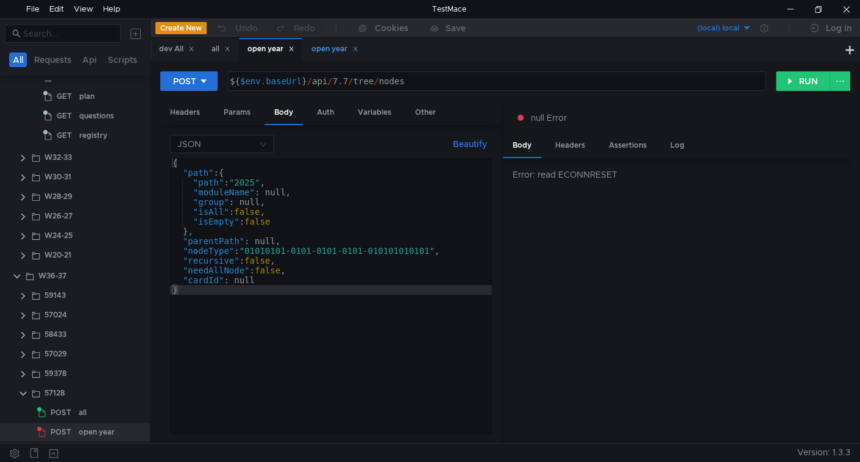
click at [337, 50] on div "open year" at bounding box center [335, 49] width 47 height 13
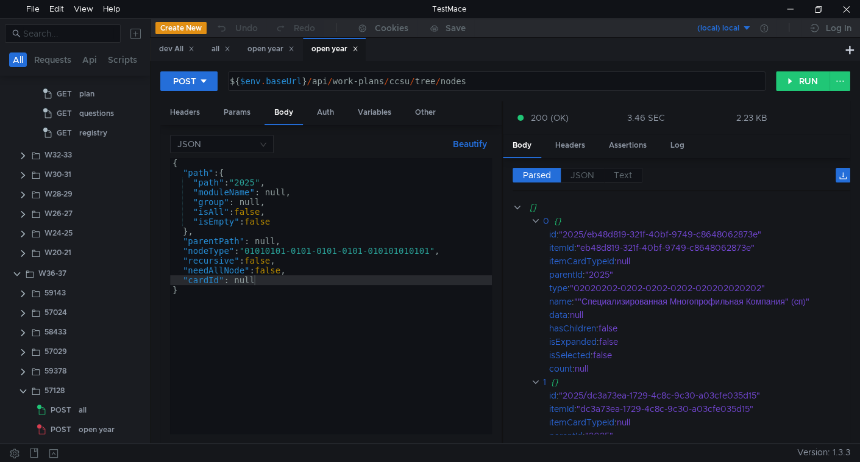
scroll to position [195, 0]
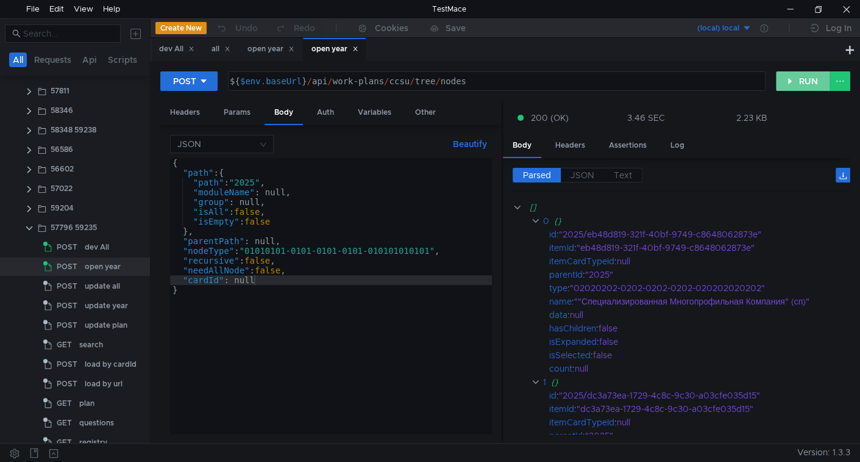
click at [794, 83] on button "RUN" at bounding box center [803, 81] width 54 height 20
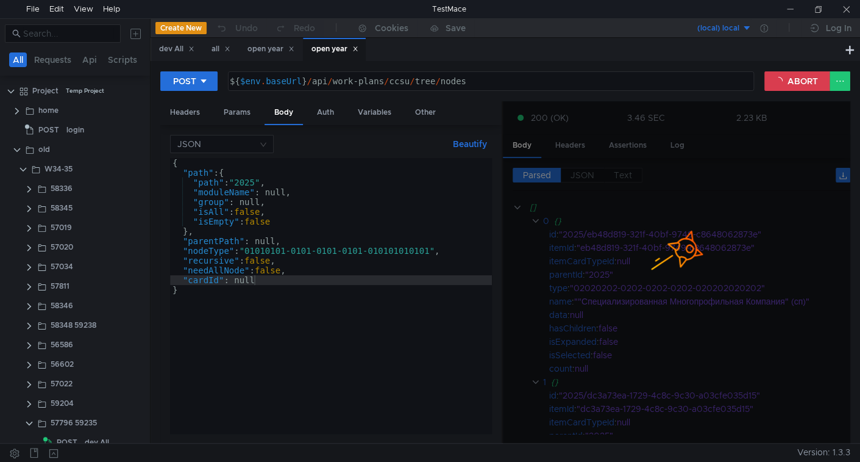
scroll to position [195, 0]
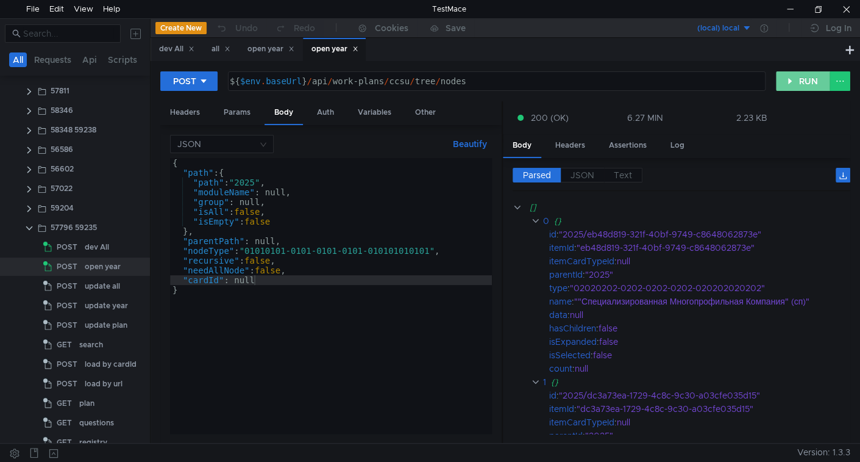
click at [791, 83] on button "RUN" at bounding box center [803, 81] width 54 height 20
click at [262, 55] on div "open year" at bounding box center [271, 49] width 47 height 13
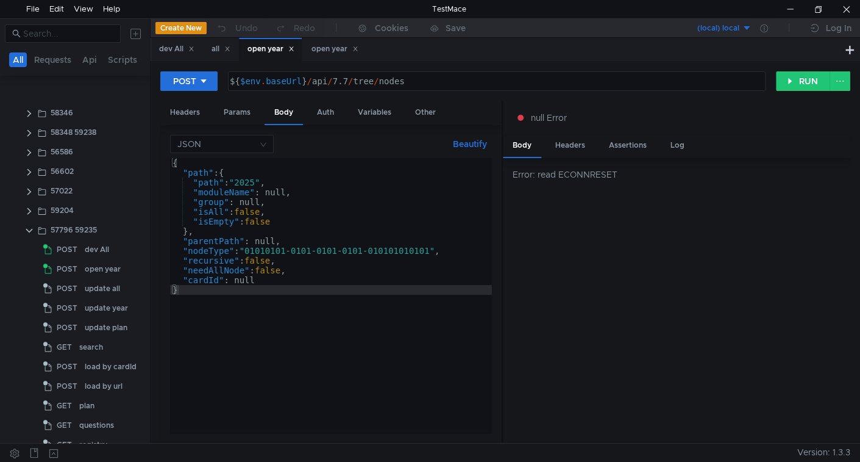
scroll to position [504, 0]
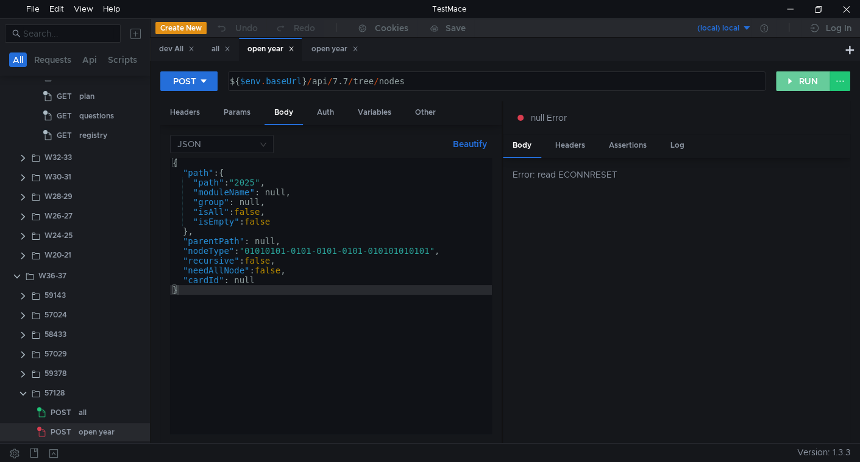
click at [789, 76] on button "RUN" at bounding box center [803, 81] width 54 height 20
click at [329, 48] on div "open year" at bounding box center [335, 49] width 47 height 13
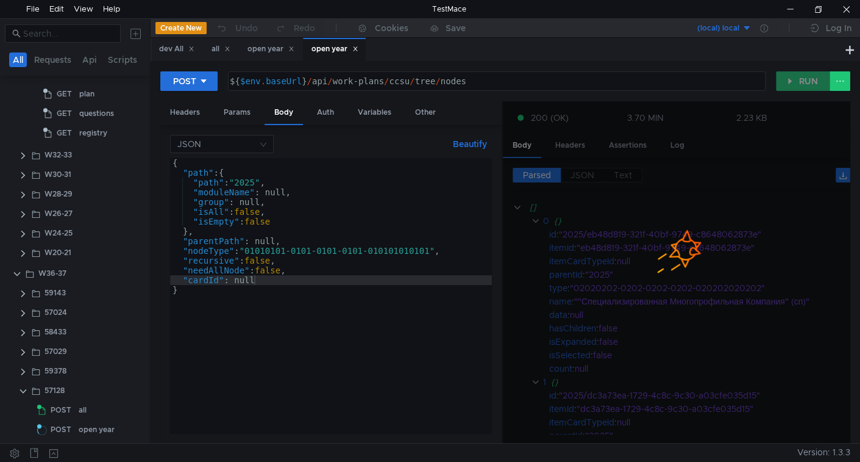
scroll to position [195, 0]
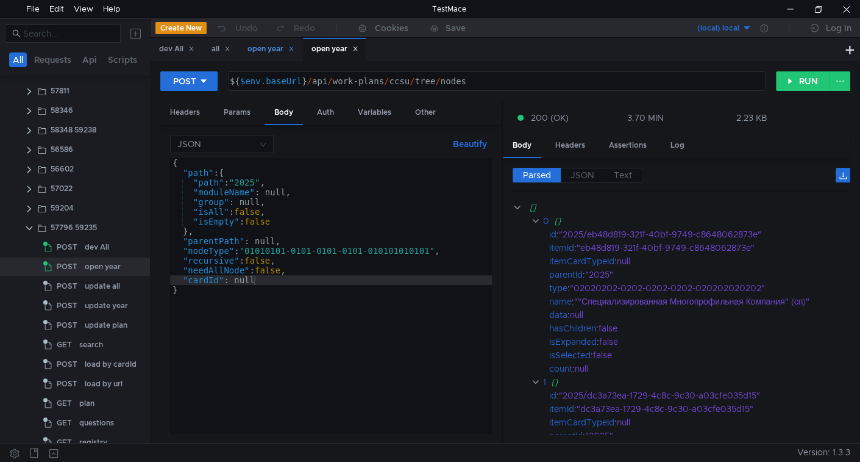
click at [261, 48] on div "open year" at bounding box center [271, 49] width 47 height 13
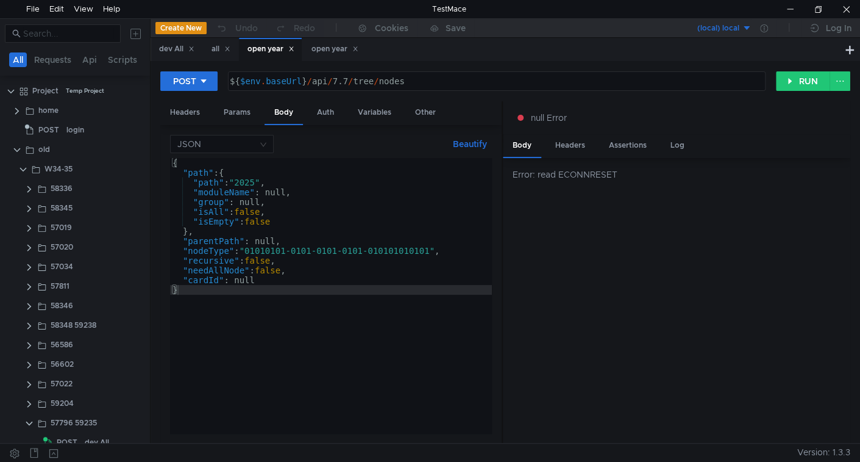
scroll to position [0, 0]
click at [320, 52] on div "open year" at bounding box center [335, 49] width 47 height 13
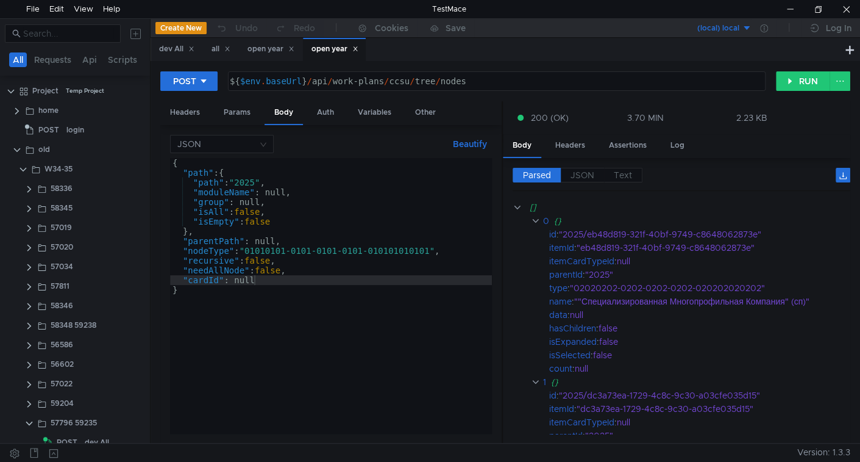
scroll to position [195, 0]
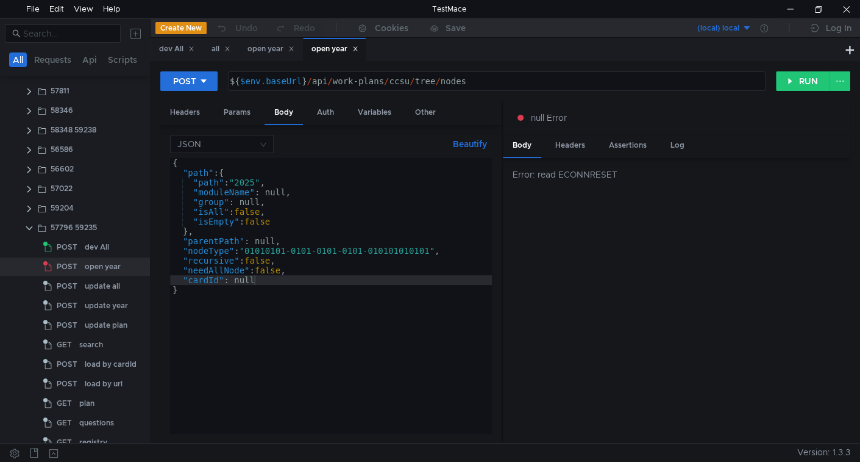
type textarea ""nodeType": "01010101-0101-0101-0101-010101010101","
click at [409, 252] on div "{ "path" : { "path" : "2025" , "moduleName" : null, "group" : null, "isAll" : f…" at bounding box center [331, 305] width 322 height 295
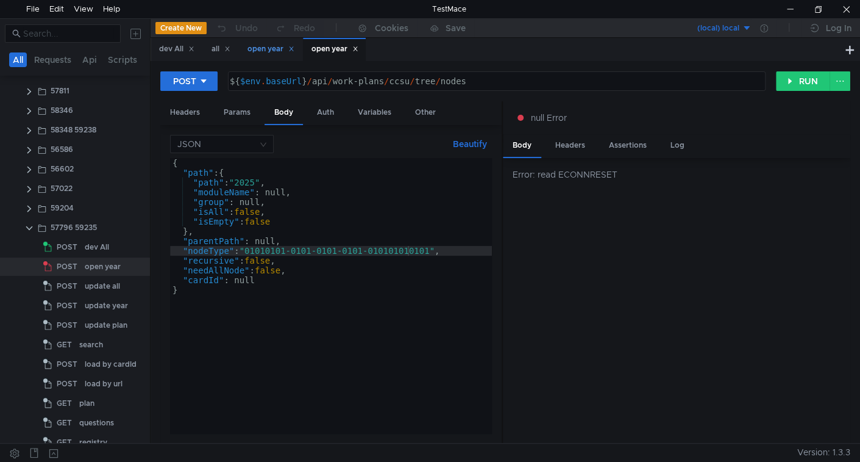
click at [259, 43] on div "open year" at bounding box center [271, 49] width 47 height 13
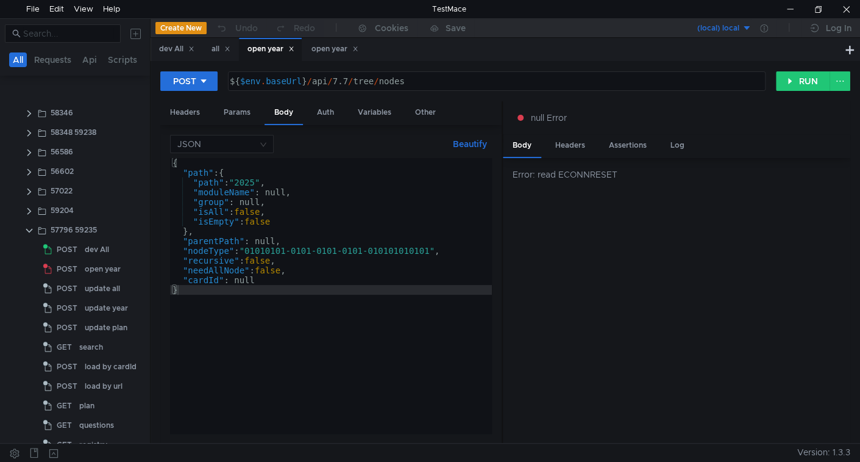
scroll to position [504, 0]
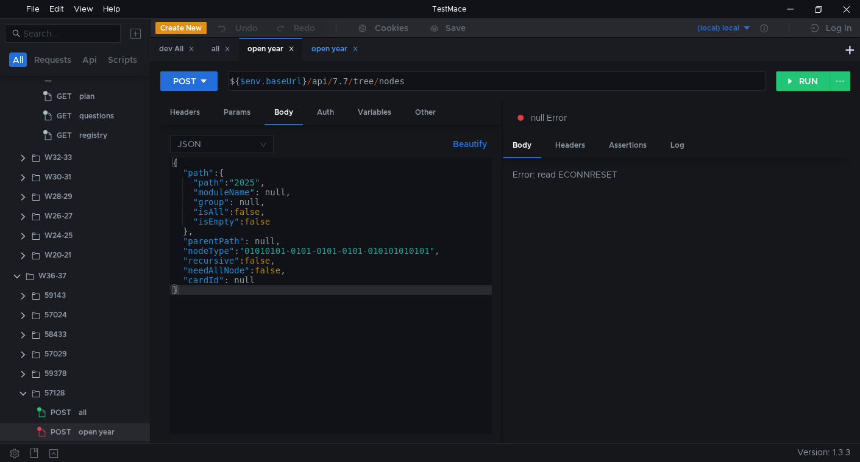
click at [331, 50] on div "open year" at bounding box center [335, 49] width 47 height 13
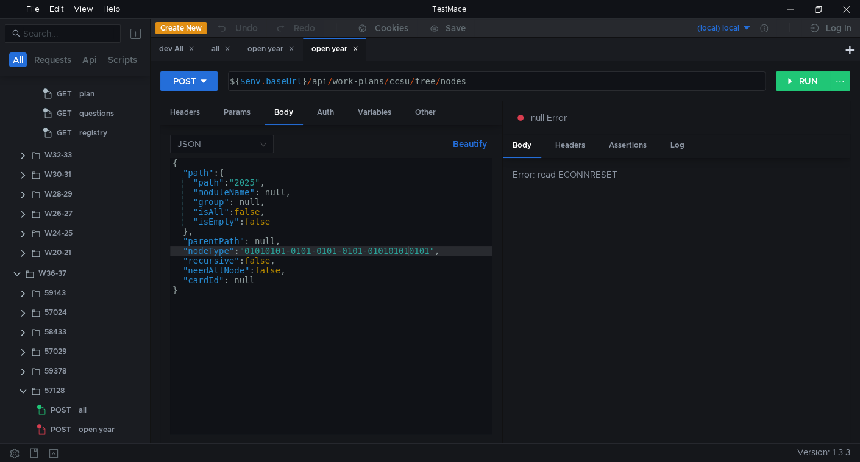
scroll to position [195, 0]
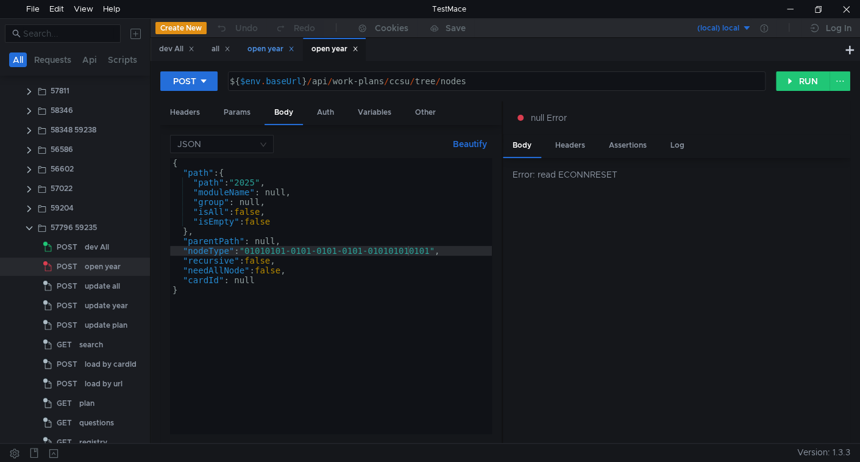
click at [279, 49] on div "open year" at bounding box center [271, 49] width 47 height 13
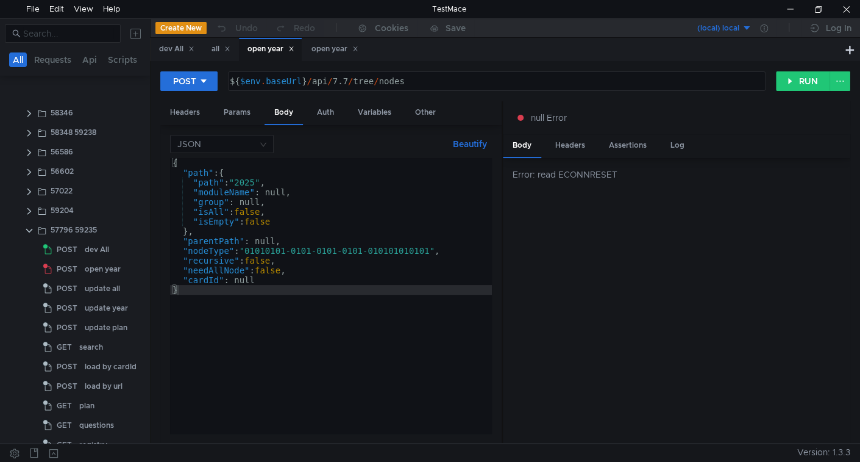
scroll to position [504, 0]
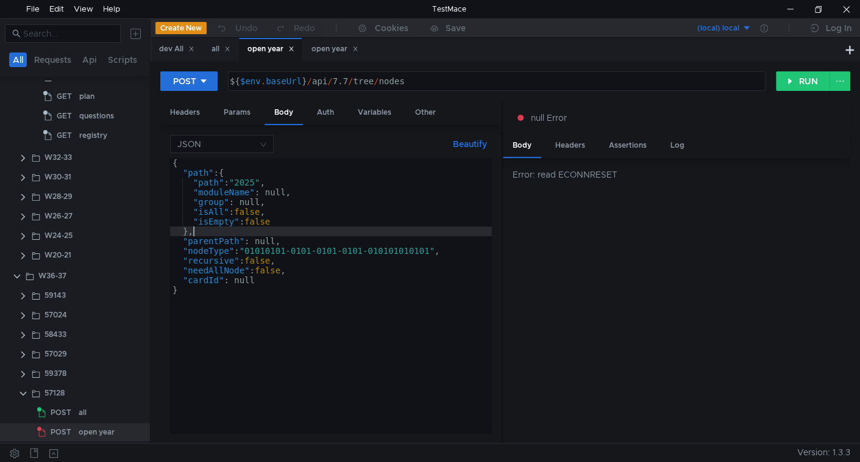
click at [343, 233] on div "{ "path" : { "path" : "2025" , "moduleName" : null, "group" : null, "isAll" : f…" at bounding box center [331, 305] width 322 height 295
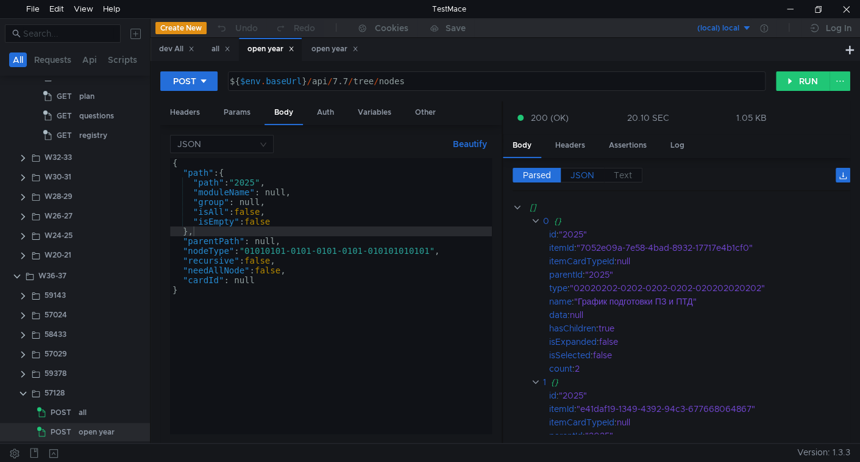
click at [582, 173] on span "JSON" at bounding box center [583, 175] width 24 height 11
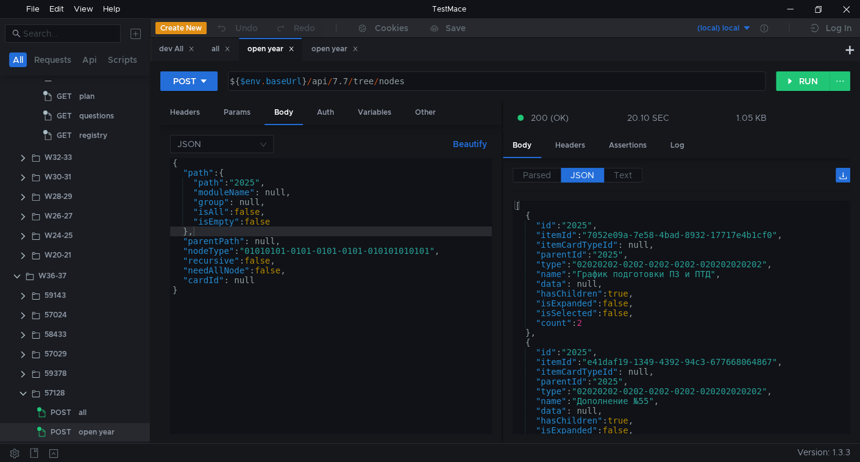
scroll to position [0, 0]
type textarea "}"
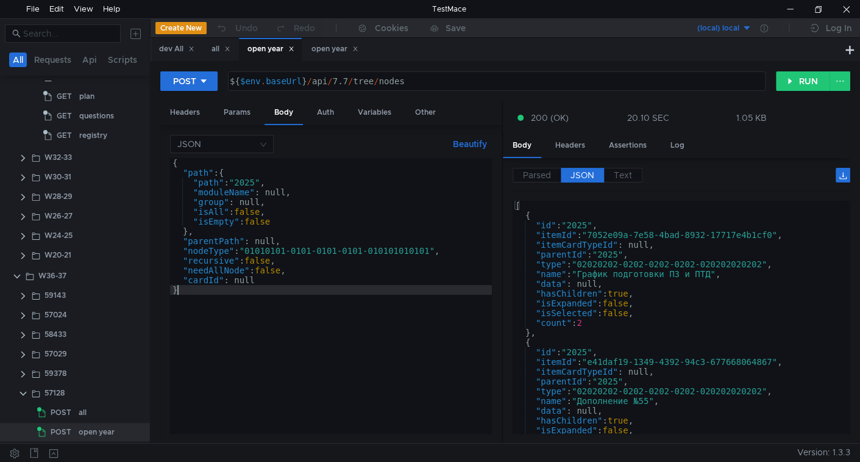
click at [407, 343] on div "{ "path" : { "path" : "2025" , "moduleName" : null, "group" : null, "isAll" : f…" at bounding box center [331, 305] width 322 height 295
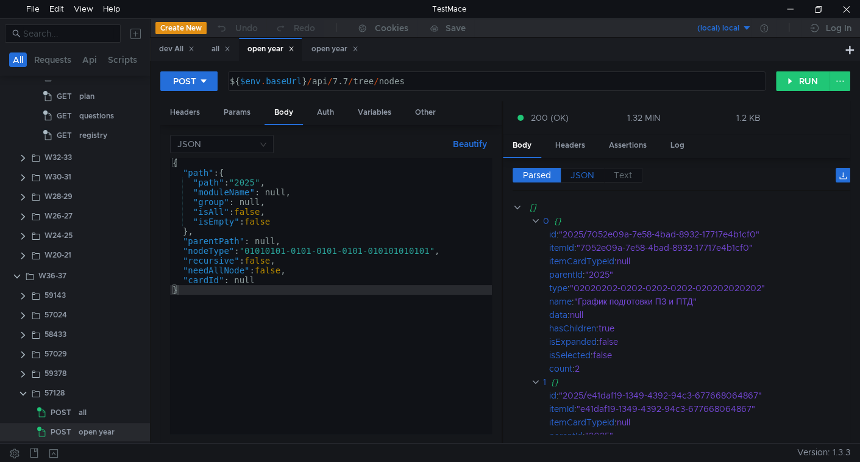
click at [585, 171] on span "JSON" at bounding box center [583, 175] width 24 height 11
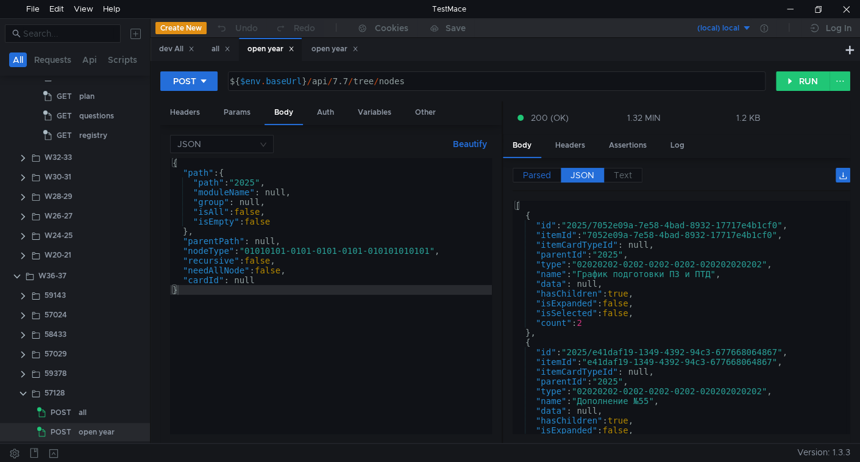
click at [538, 171] on span "Parsed" at bounding box center [537, 175] width 28 height 11
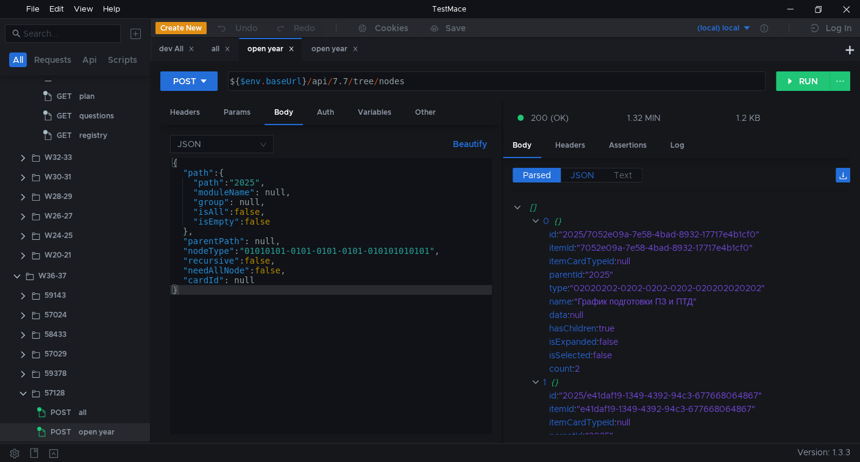
click at [585, 173] on span "JSON" at bounding box center [583, 175] width 24 height 11
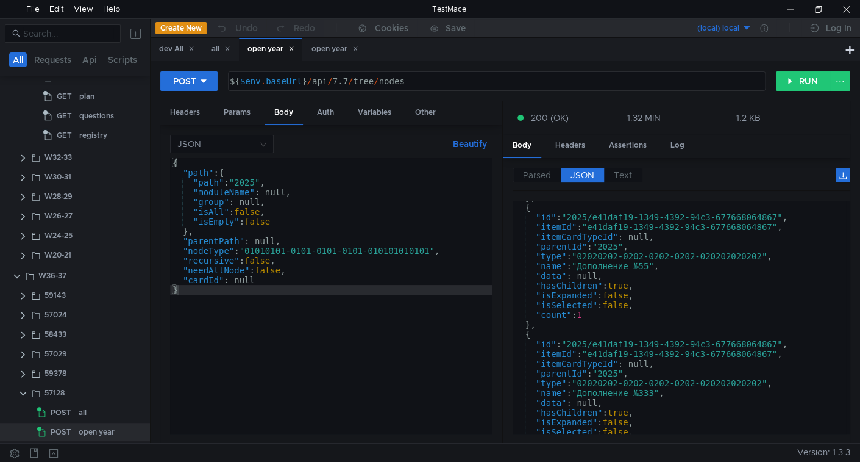
scroll to position [134, 0]
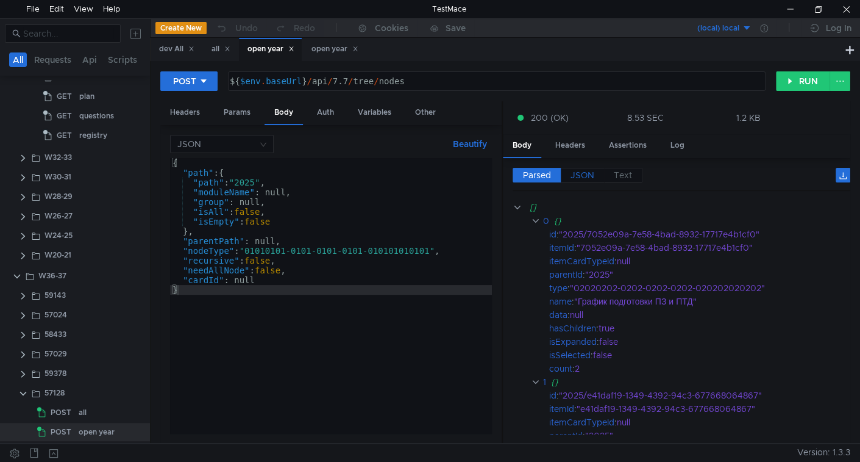
click at [585, 174] on span "JSON" at bounding box center [583, 175] width 24 height 11
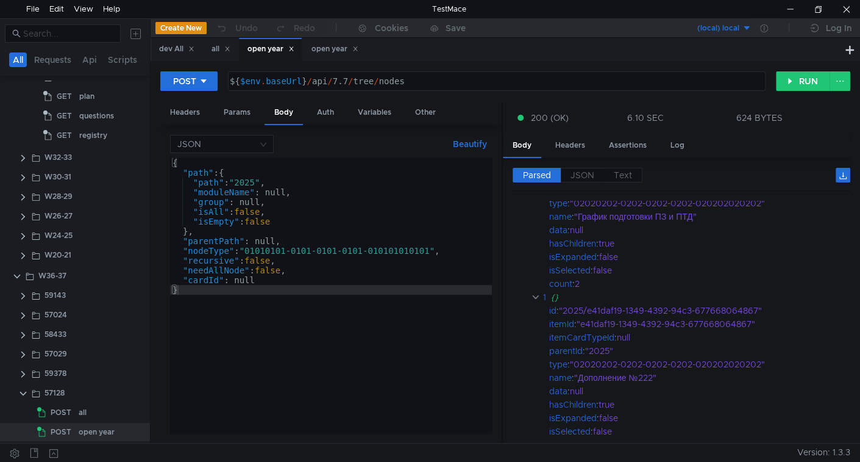
scroll to position [0, 0]
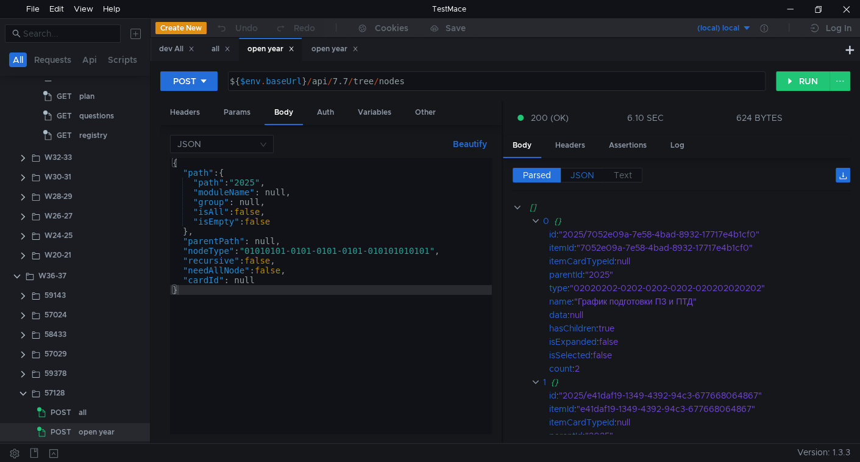
click at [584, 170] on span "JSON" at bounding box center [583, 175] width 24 height 11
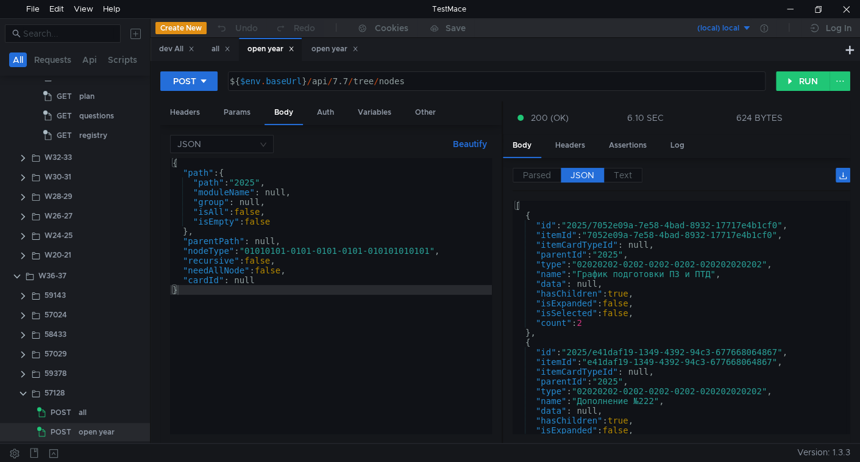
scroll to position [40, 0]
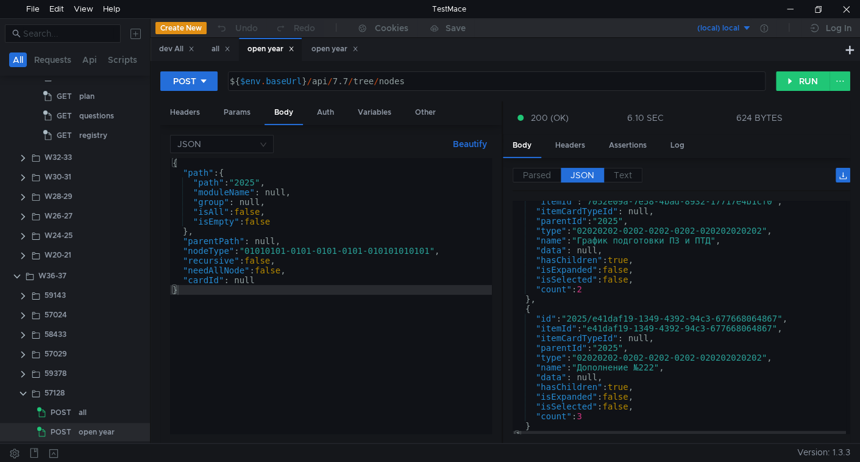
scroll to position [34, 0]
type textarea ""id": "2025/e41daf19-1349-4392-94c3-677668064867","
drag, startPoint x: 609, startPoint y: 316, endPoint x: 740, endPoint y: 316, distance: 130.5
click at [740, 316] on div ""itemId" : "7052e09a-7e58-4bad-8932-17717e4b1cf0" , "itemCardTypeId" : null, "p…" at bounding box center [680, 322] width 334 height 252
click at [740, 316] on div ""itemId" : "7052e09a-7e58-4bad-8932-17717e4b1cf0" , "itemCardTypeId" : null, "p…" at bounding box center [680, 317] width 334 height 233
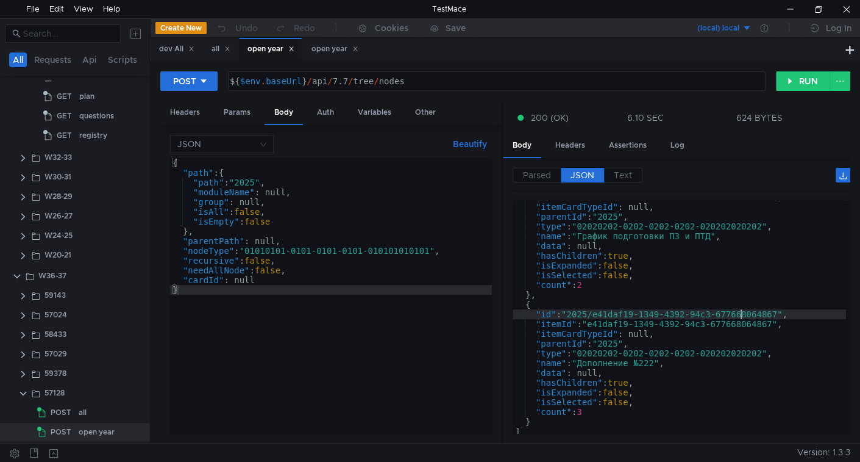
scroll to position [40, 0]
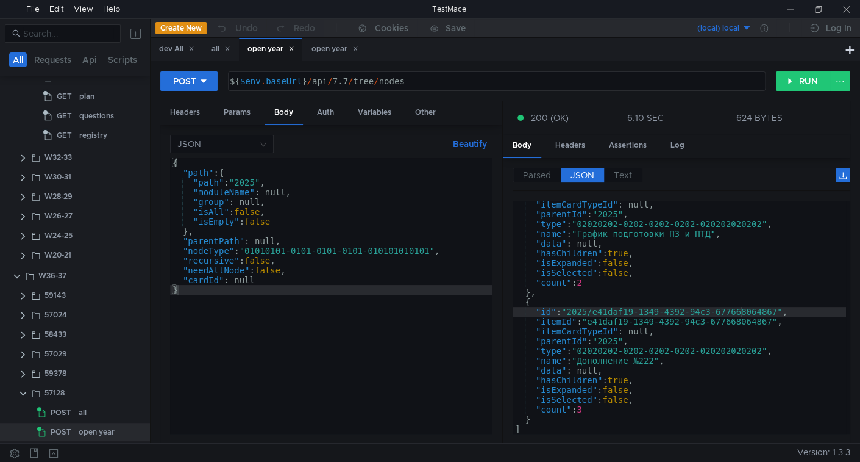
scroll to position [40, 0]
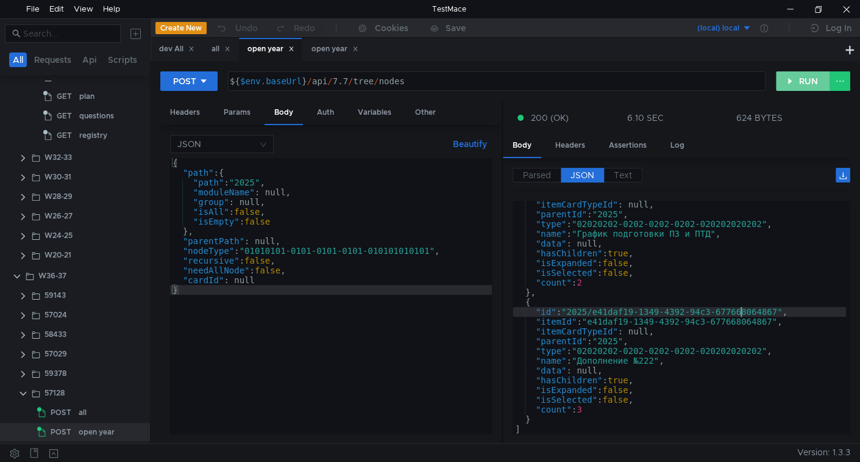
click at [797, 84] on button "RUN" at bounding box center [803, 81] width 54 height 20
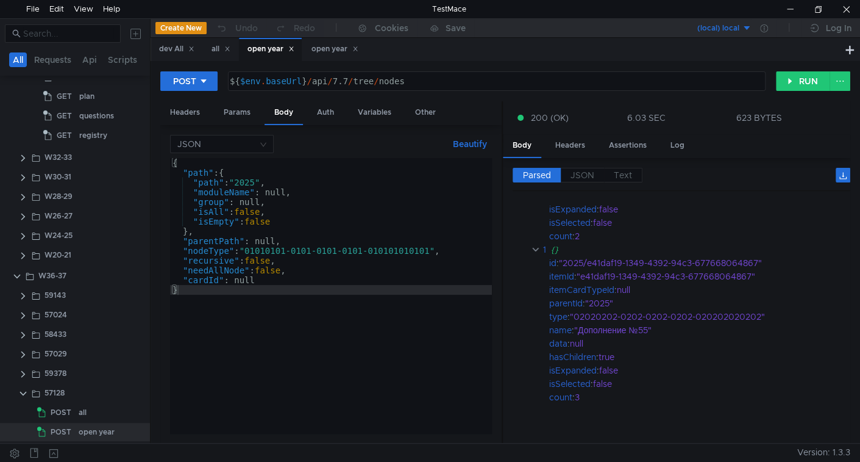
scroll to position [0, 0]
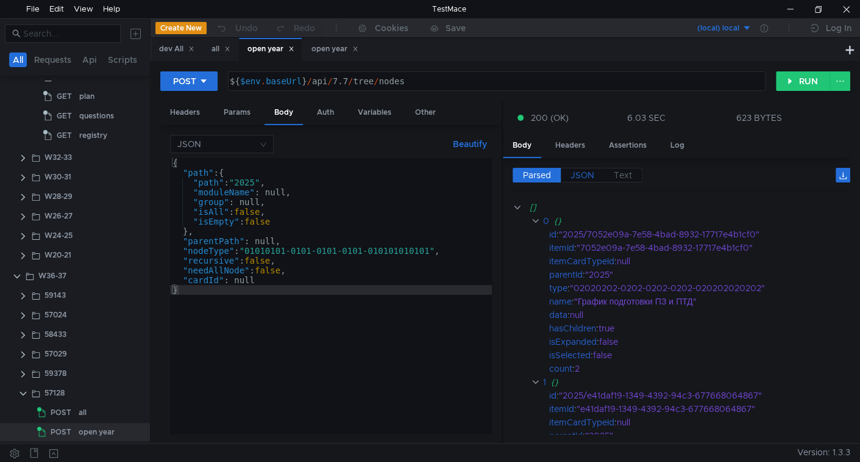
click at [581, 170] on span "JSON" at bounding box center [583, 175] width 24 height 11
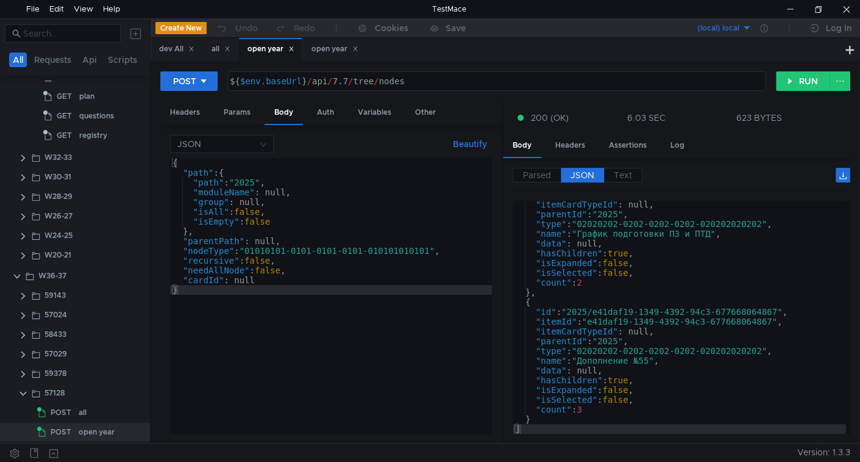
scroll to position [40, 0]
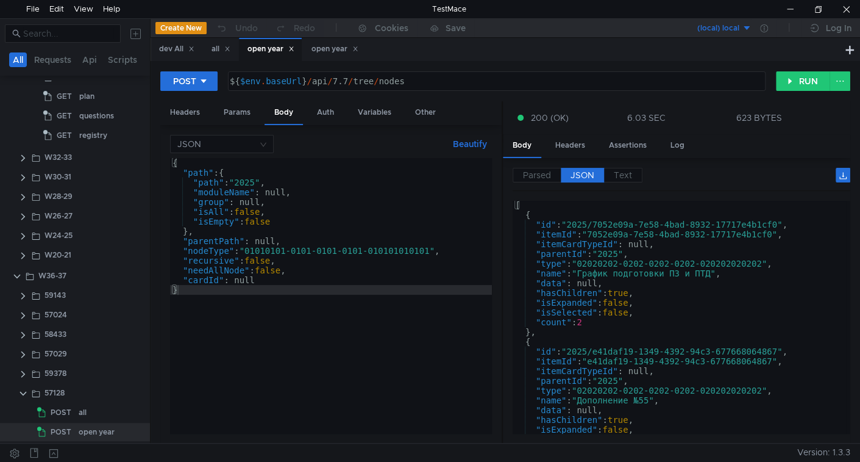
click at [571, 349] on div "[ { "id" : "2025/7052e09a-7e58-4bad-8932-17717e4b1cf0" , "itemId" : "7052e09a-7…" at bounding box center [680, 326] width 334 height 252
type textarea ""id": "2025/e41daf19-1349-4392-94c3-677668064867","
drag, startPoint x: 571, startPoint y: 349, endPoint x: 762, endPoint y: 351, distance: 191.5
click at [762, 351] on div "[ { "id" : "2025/7052e09a-7e58-4bad-8932-17717e4b1cf0" , "itemId" : "7052e09a-7…" at bounding box center [680, 326] width 334 height 252
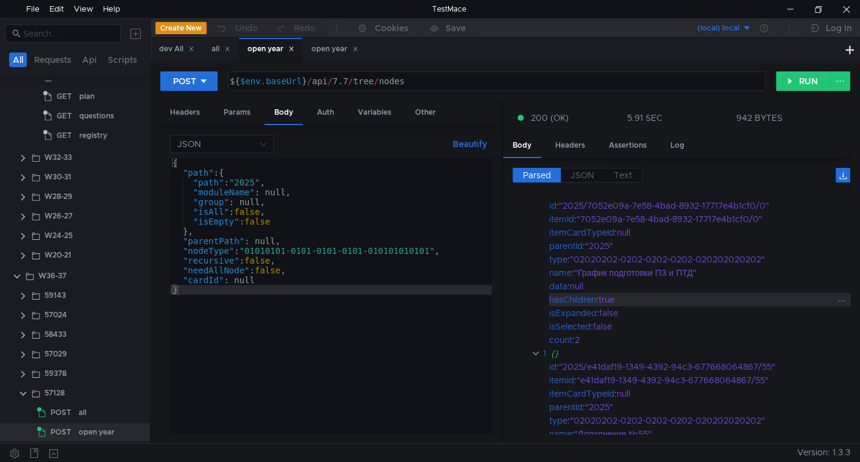
scroll to position [31, 0]
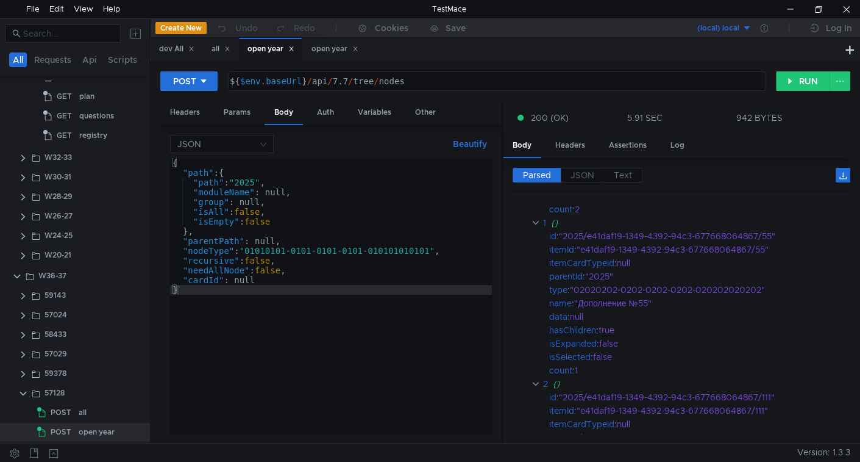
scroll to position [163, 0]
click at [797, 82] on button "RUN" at bounding box center [803, 81] width 54 height 20
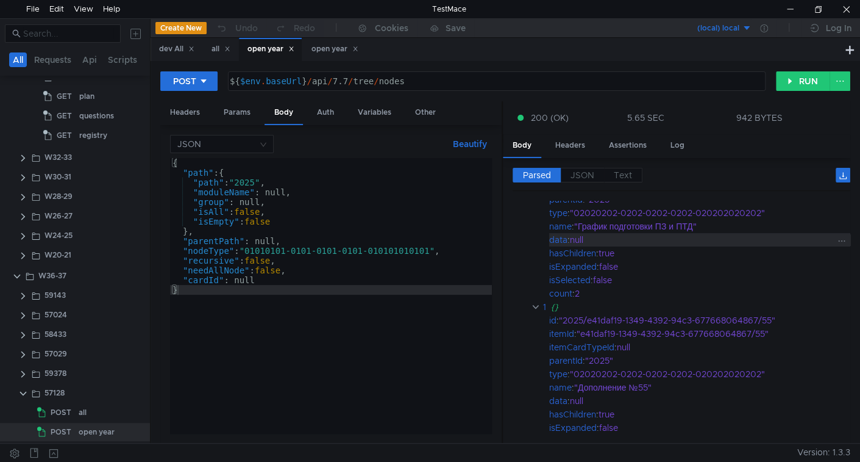
scroll to position [0, 0]
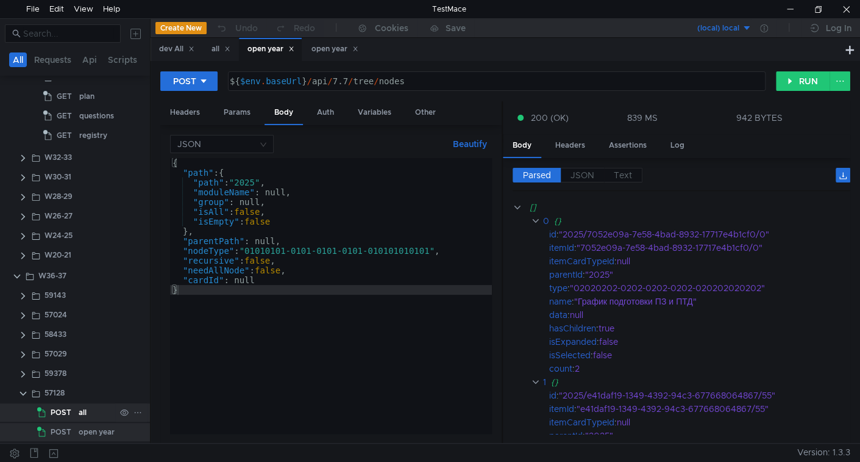
click at [59, 408] on span "POST" at bounding box center [61, 412] width 21 height 18
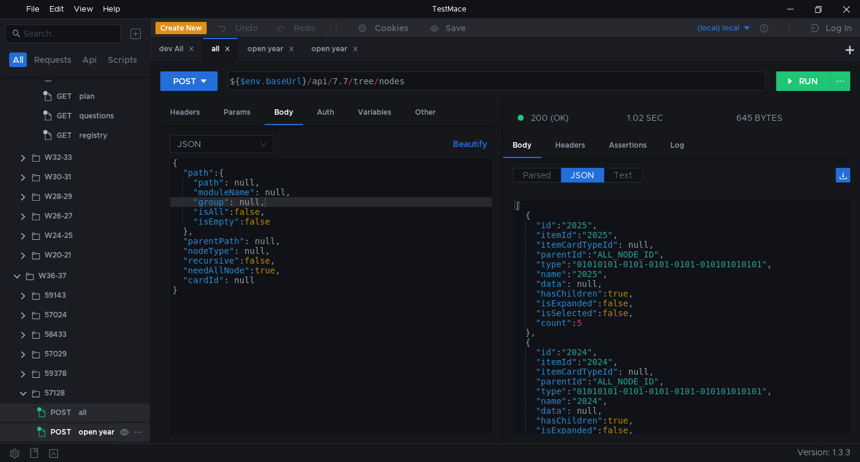
click at [88, 429] on div "open year" at bounding box center [97, 432] width 36 height 18
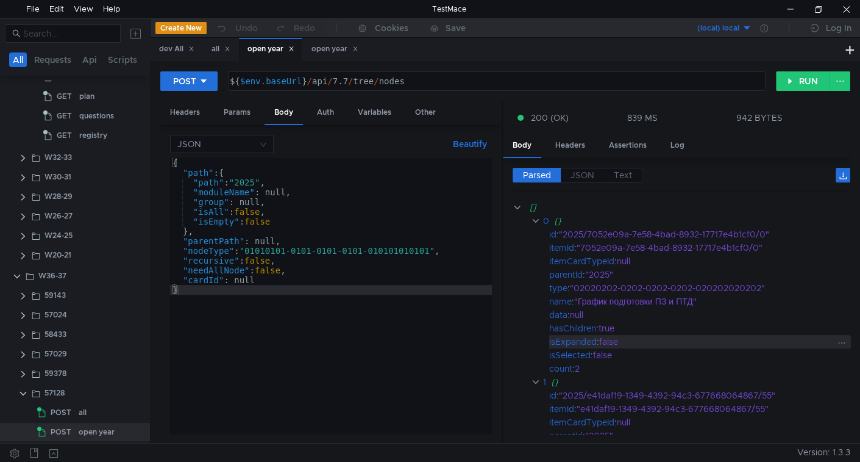
click at [637, 337] on div "false" at bounding box center [717, 341] width 237 height 13
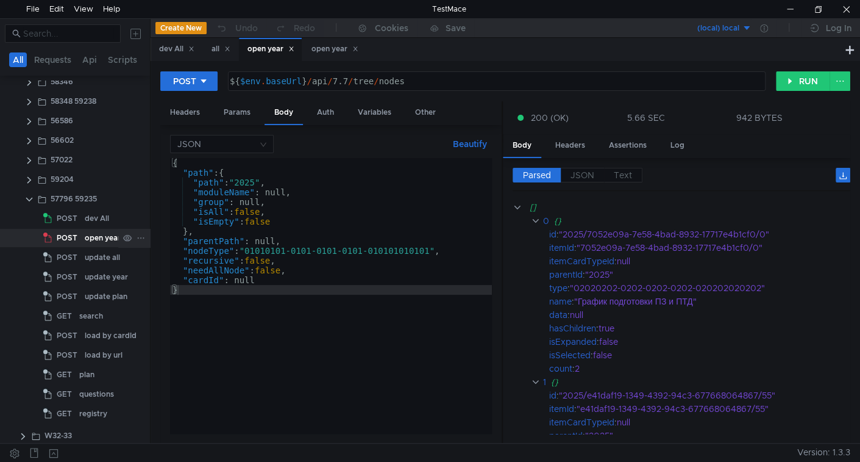
scroll to position [507, 0]
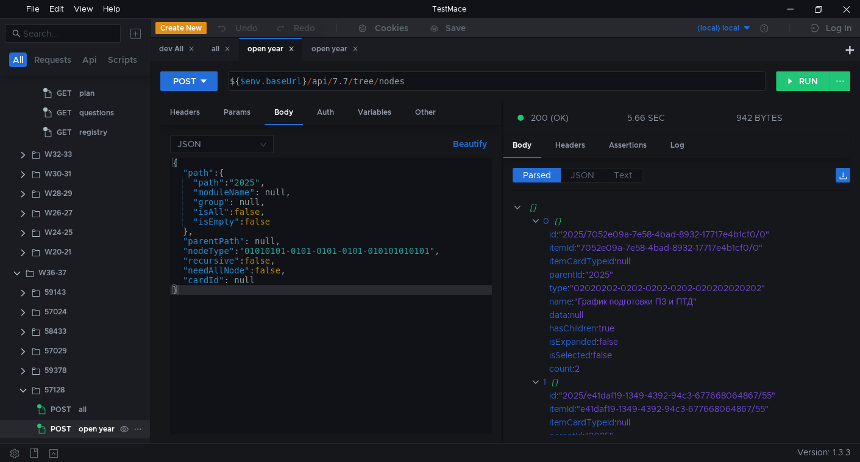
click at [90, 429] on div "open year" at bounding box center [97, 429] width 36 height 18
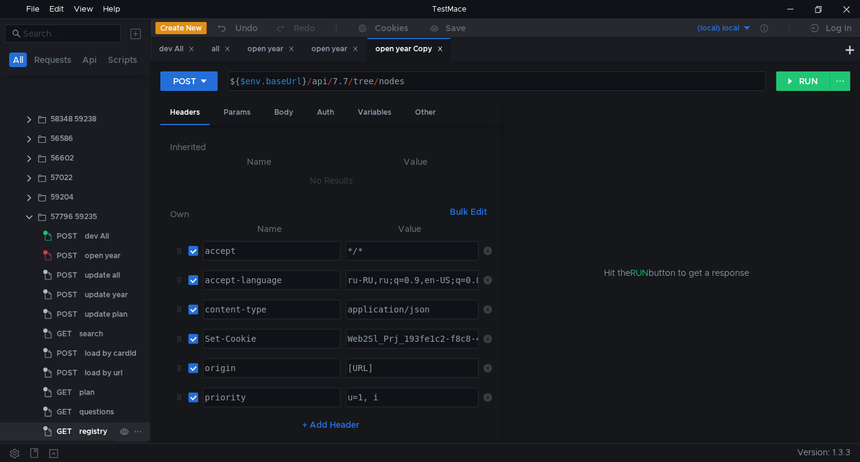
scroll to position [526, 0]
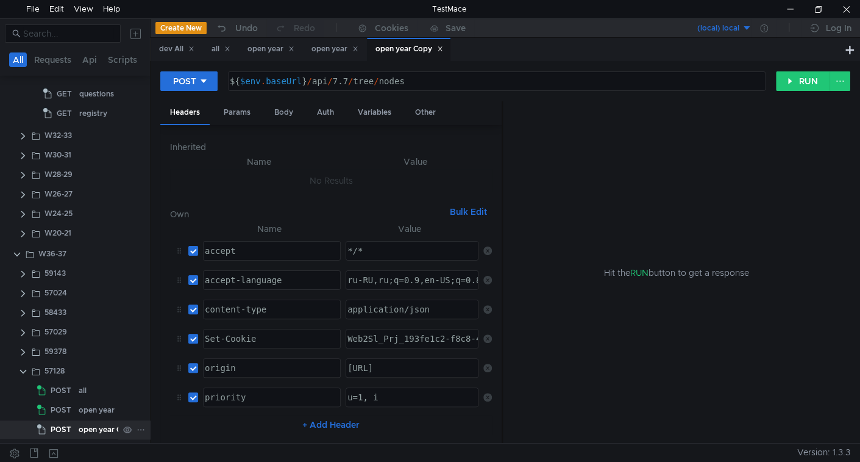
click at [91, 430] on div "open year Copy" at bounding box center [107, 429] width 57 height 18
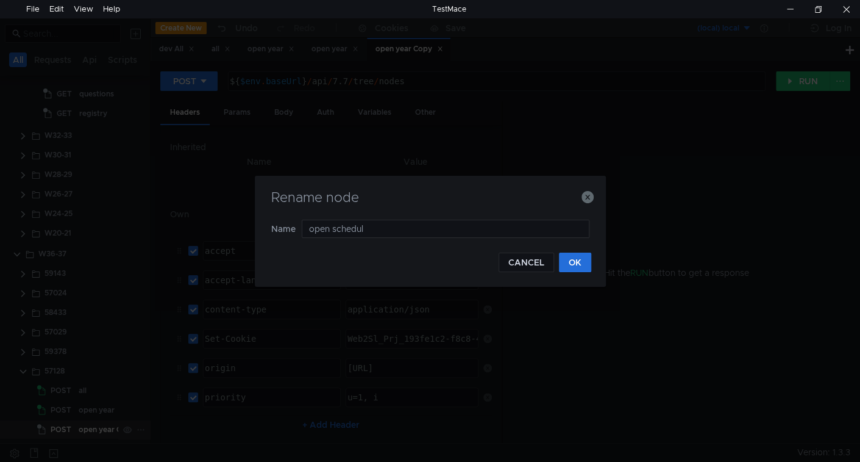
type input "open schedule"
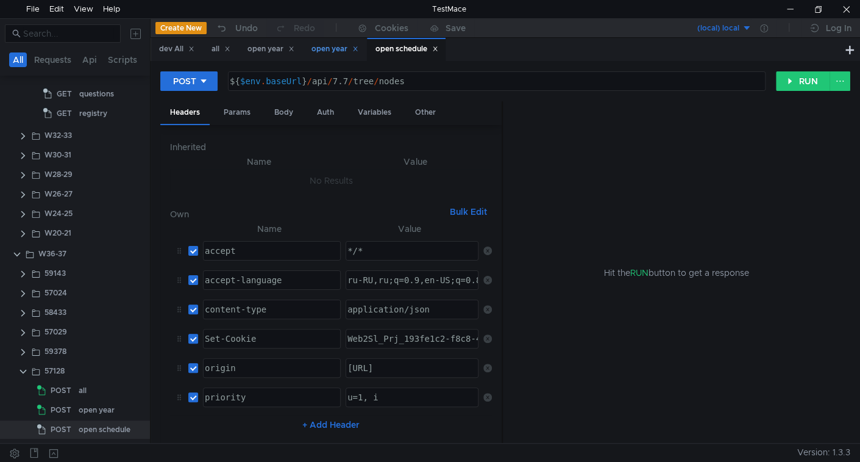
click at [344, 48] on div "open year" at bounding box center [335, 49] width 47 height 13
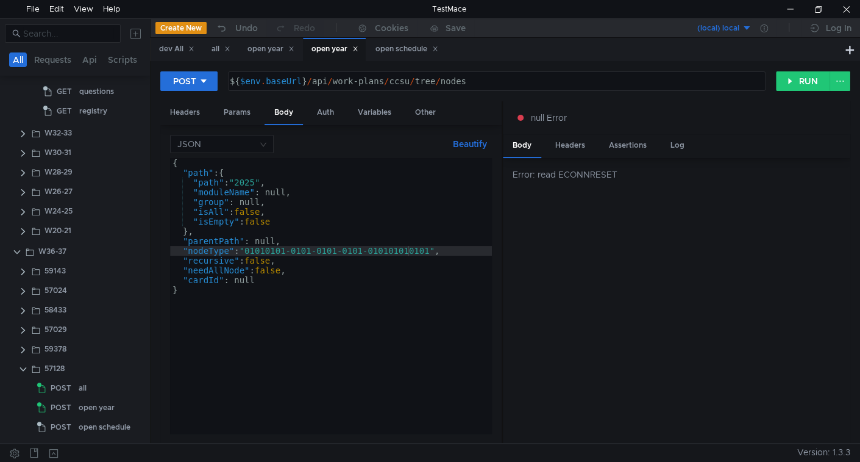
scroll to position [195, 0]
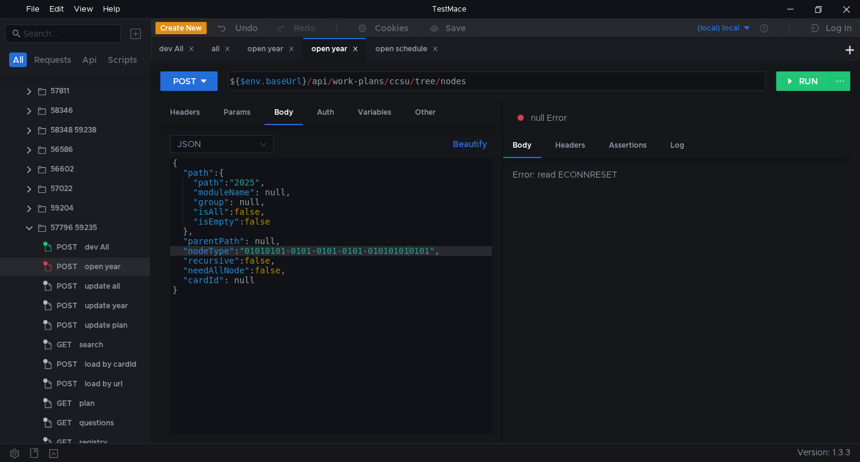
click at [359, 48] on icon at bounding box center [355, 49] width 6 height 6
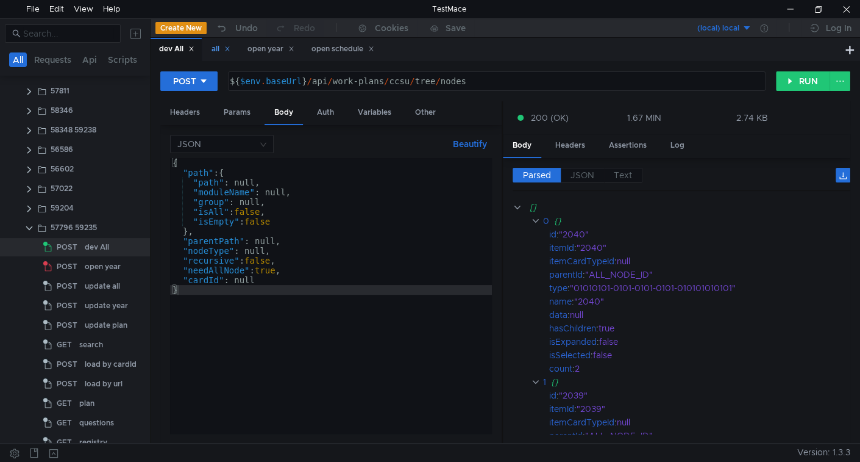
click at [215, 48] on div "all" at bounding box center [221, 49] width 19 height 13
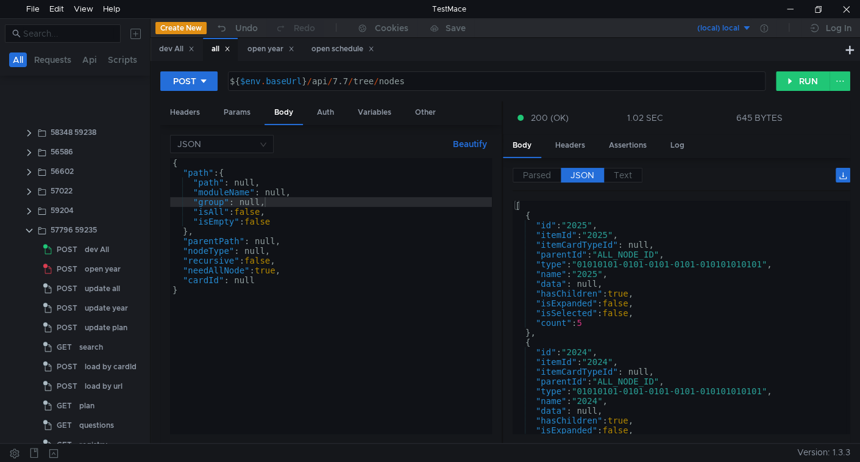
scroll to position [524, 0]
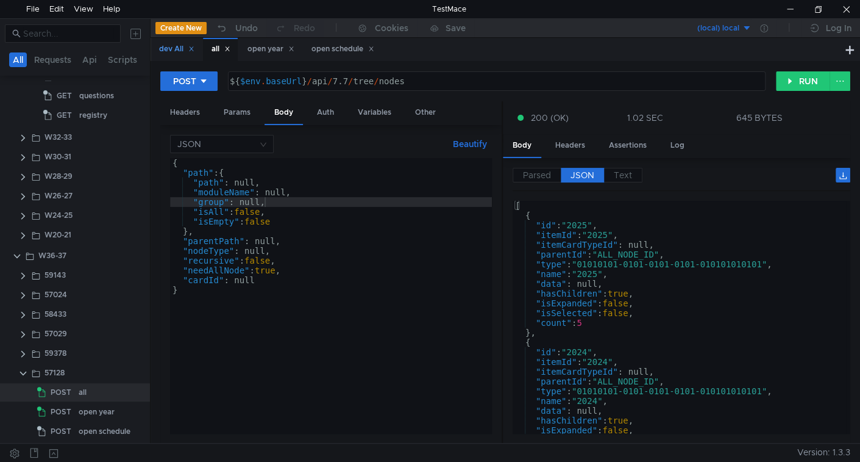
click at [195, 48] on icon at bounding box center [191, 49] width 6 height 6
click at [288, 50] on div "open schedule" at bounding box center [290, 49] width 63 height 13
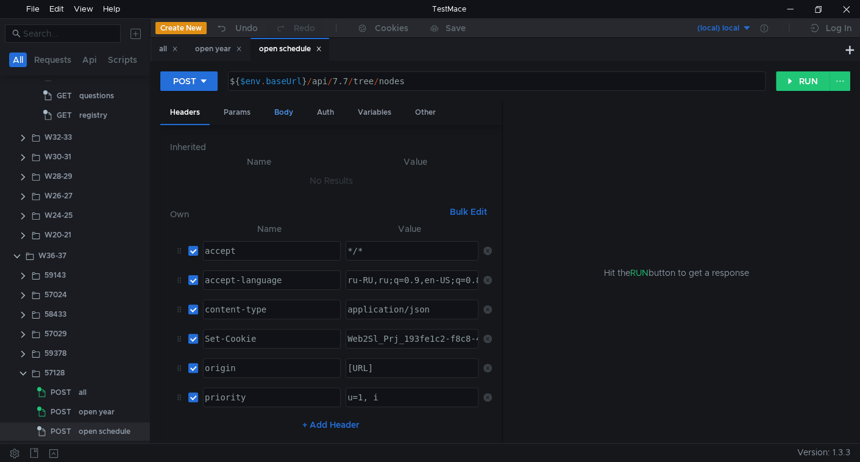
click at [287, 111] on div "Body" at bounding box center [284, 112] width 38 height 23
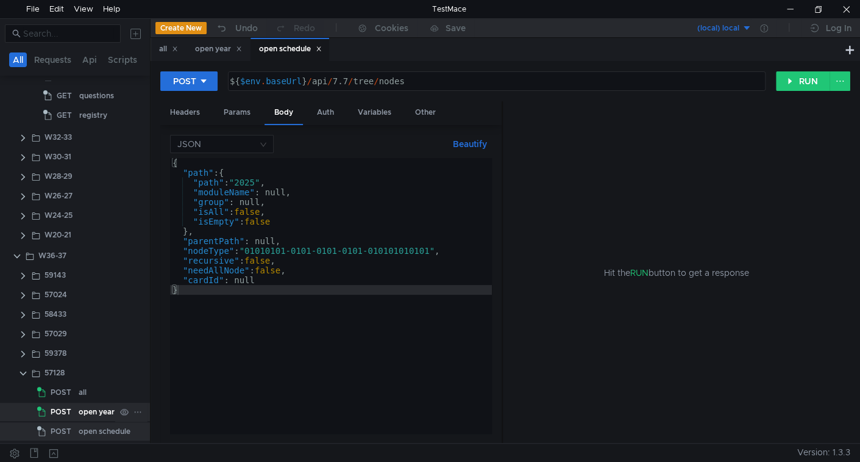
click at [82, 404] on div "open year" at bounding box center [97, 411] width 36 height 18
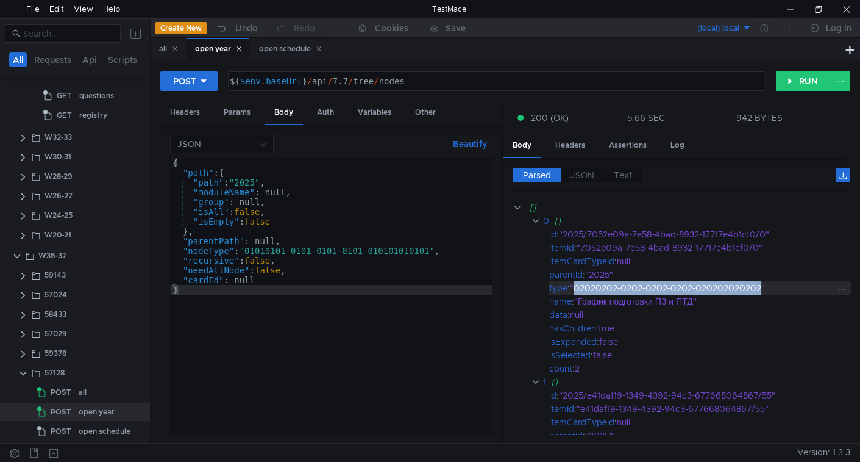
drag, startPoint x: 578, startPoint y: 284, endPoint x: 762, endPoint y: 284, distance: 184.8
click at [762, 284] on div ""02020202-0202-0202-0202-020202020202"" at bounding box center [702, 287] width 265 height 13
copy div "02020202-0202-0202-0202-020202020202"
click at [112, 433] on div "open schedule" at bounding box center [105, 431] width 52 height 18
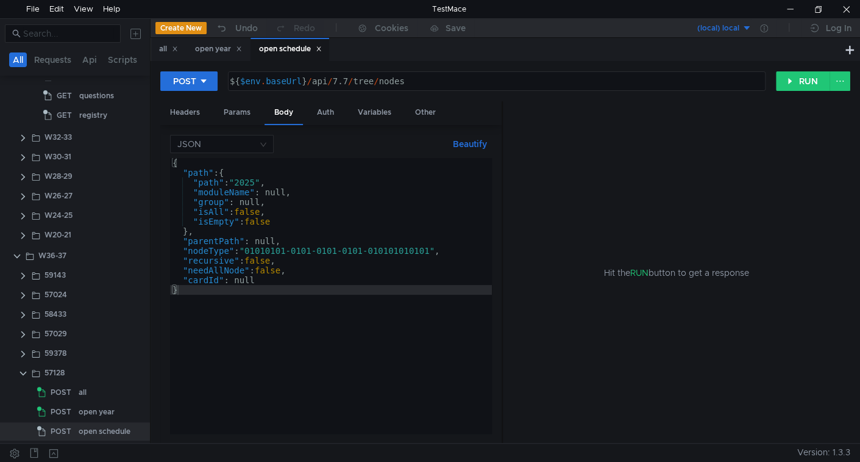
click at [264, 250] on div "{ "path" : { "path" : "2025" , "moduleName" : null, "group" : null, "isAll" : f…" at bounding box center [331, 305] width 322 height 295
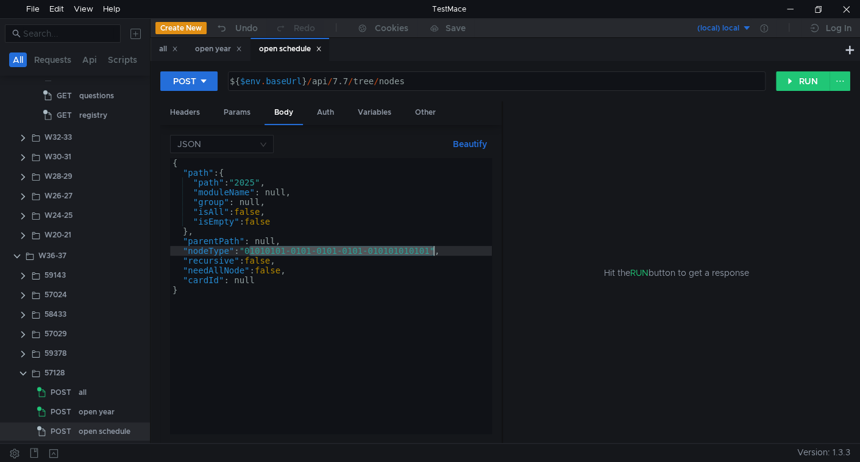
drag, startPoint x: 264, startPoint y: 250, endPoint x: 399, endPoint y: 251, distance: 134.8
click at [399, 251] on div "{ "path" : { "path" : "2025" , "moduleName" : null, "group" : null, "isAll" : f…" at bounding box center [331, 305] width 322 height 295
paste textarea "2020202-0202-0202-0202-020202020202"
type textarea ""nodeType": "02020202-0202-0202-0202-020202020202","
click at [79, 409] on div "open year" at bounding box center [97, 411] width 36 height 18
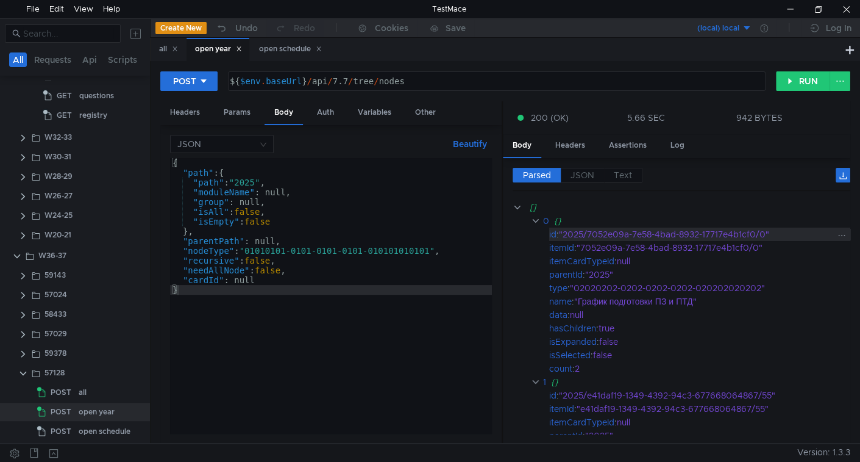
click at [575, 231] on div ""2025/7052e09a-7e58-4bad-8932-17717e4b1cf0/0"" at bounding box center [696, 233] width 275 height 13
copy div ""2025/7052e09a-7e58-4bad-8932-17717e4b1cf0/0""
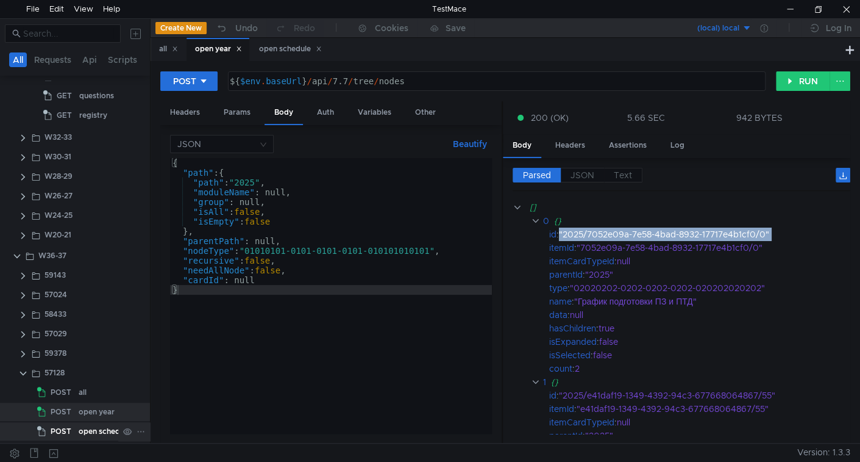
click at [104, 426] on div "open schedule" at bounding box center [105, 431] width 52 height 18
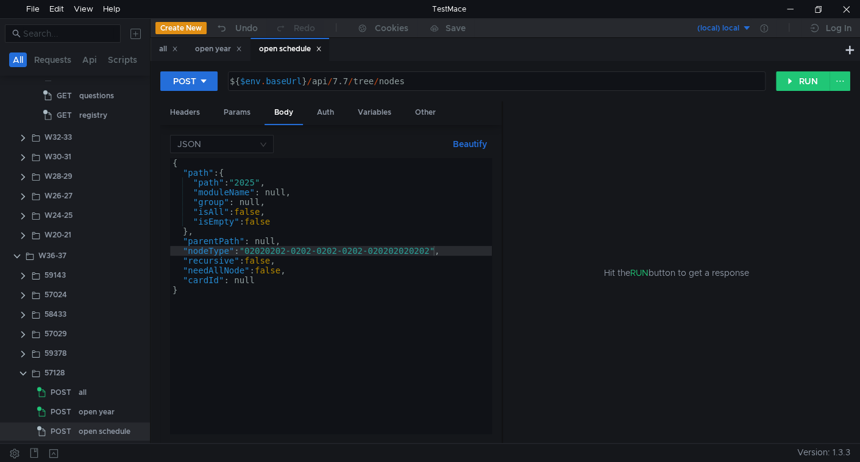
click at [249, 179] on div "{ "path" : { "path" : "2025" , "moduleName" : null, "group" : null, "isAll" : f…" at bounding box center [331, 305] width 322 height 295
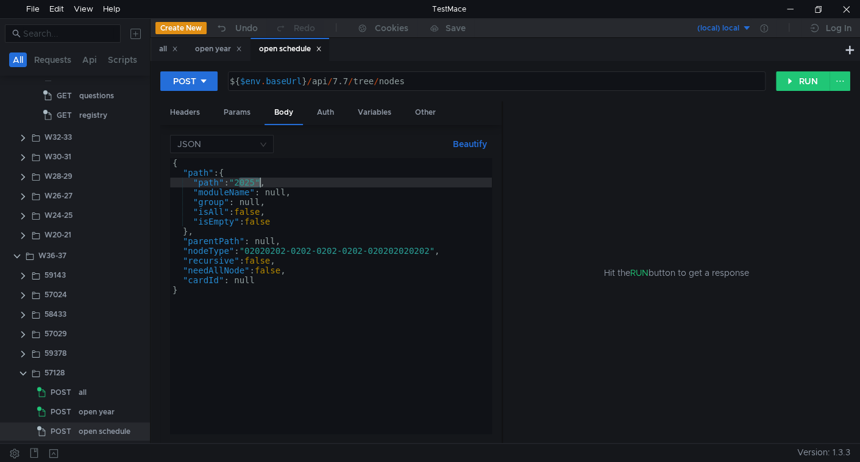
click at [249, 179] on div "{ "path" : { "path" : "2025" , "moduleName" : null, "group" : null, "isAll" : f…" at bounding box center [331, 305] width 322 height 295
click at [249, 179] on div "{ "path" : { "path" : "2025" , "moduleName" : null, "group" : null, "isAll" : f…" at bounding box center [331, 296] width 322 height 276
paste textarea
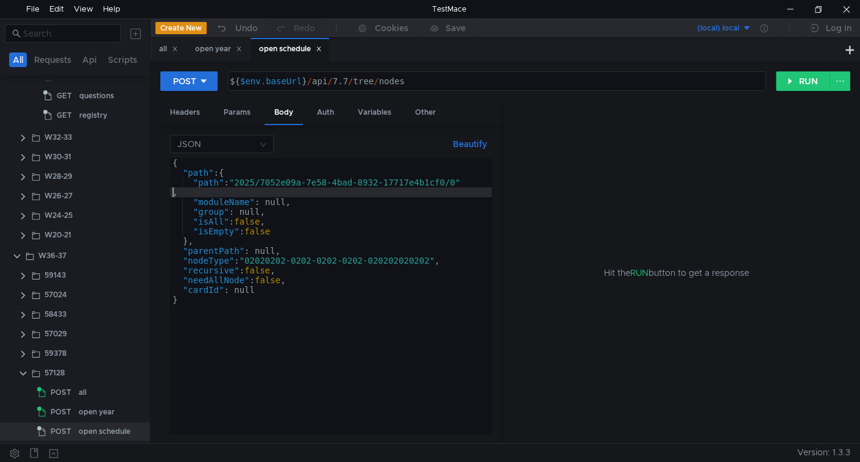
type textarea ""path": "2025/7052e09a-7e58-4bad-8932-17717e4b1cf0/0","
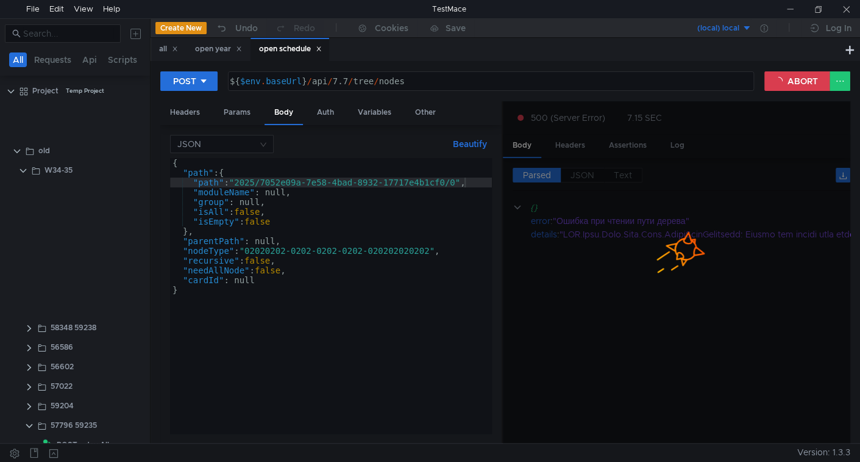
scroll to position [524, 0]
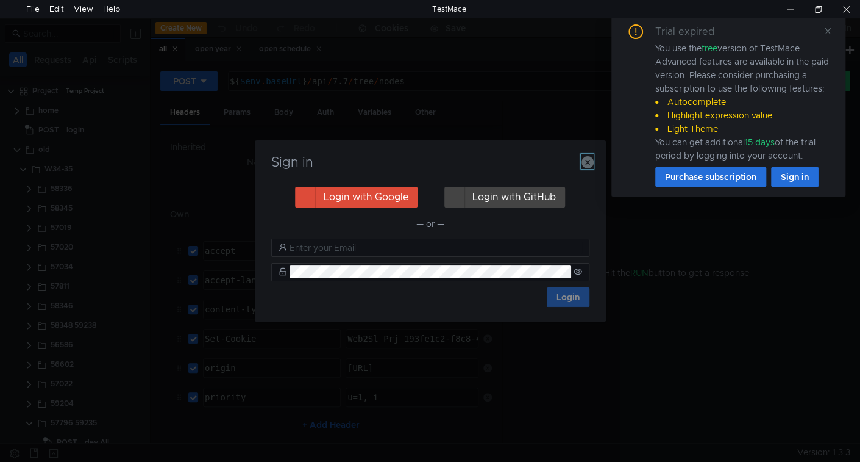
click at [590, 162] on icon "button" at bounding box center [588, 162] width 12 height 12
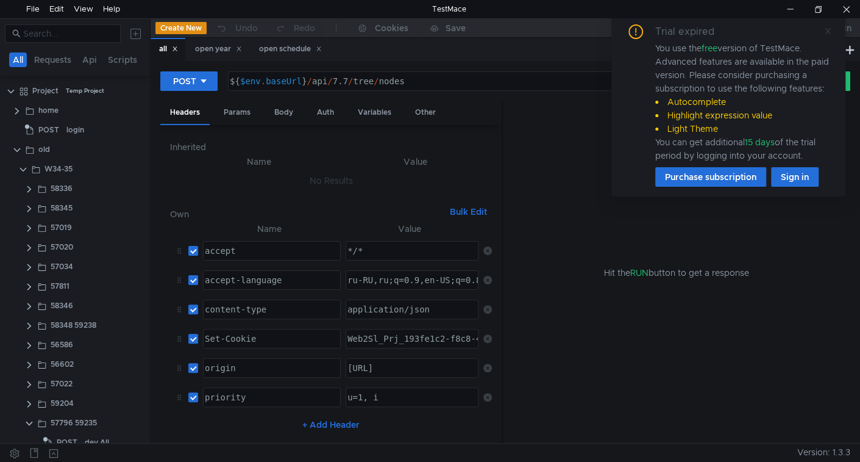
click at [829, 27] on icon at bounding box center [828, 31] width 9 height 9
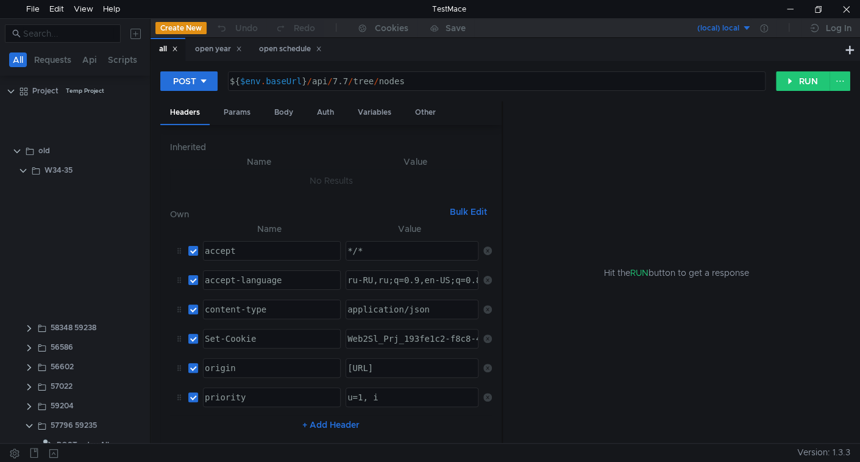
scroll to position [526, 0]
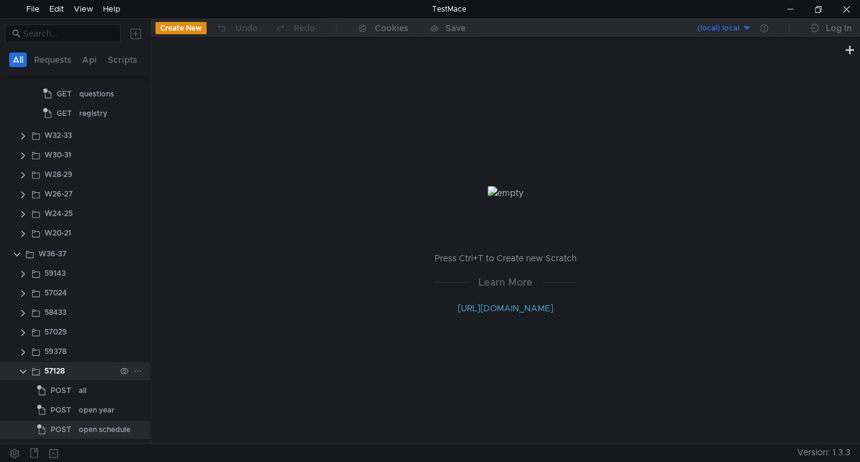
click at [21, 368] on clr-icon at bounding box center [23, 372] width 10 height 10
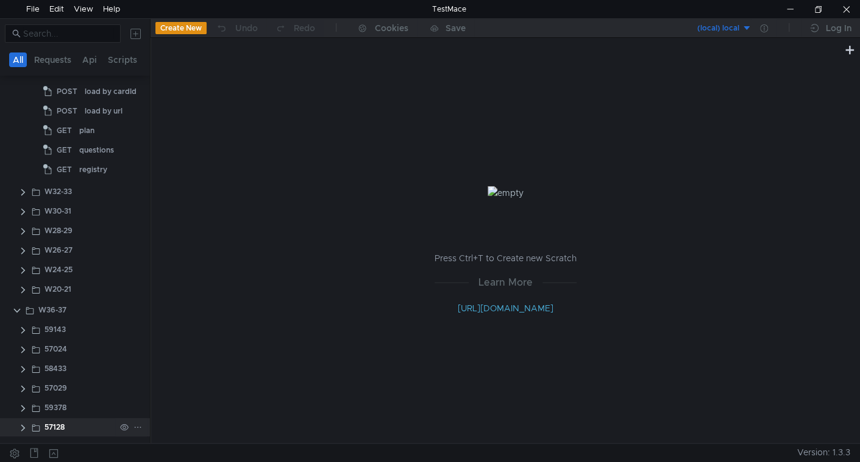
scroll to position [467, 0]
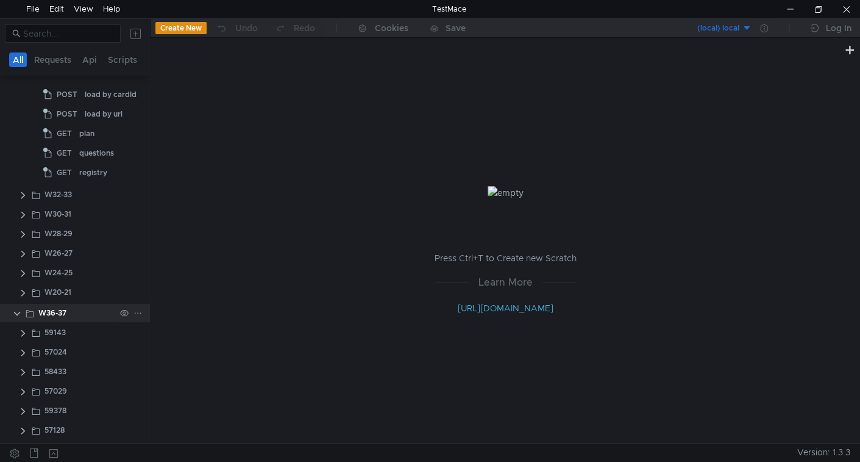
click at [134, 311] on icon at bounding box center [138, 313] width 9 height 9
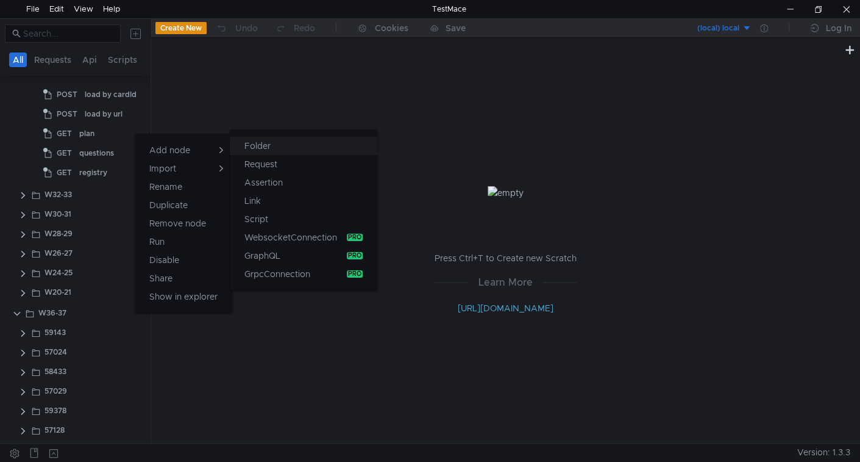
click at [276, 151] on button "Folder" at bounding box center [304, 146] width 148 height 18
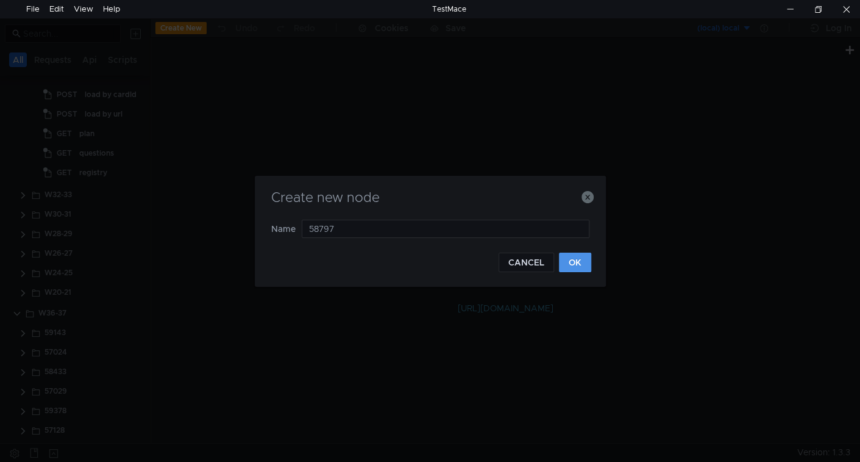
type input "58797"
click at [570, 265] on button "OK" at bounding box center [575, 262] width 32 height 20
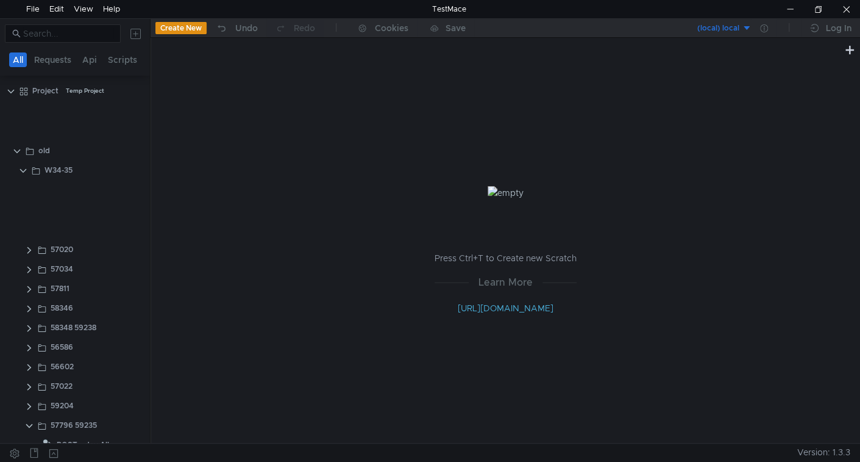
scroll to position [486, 0]
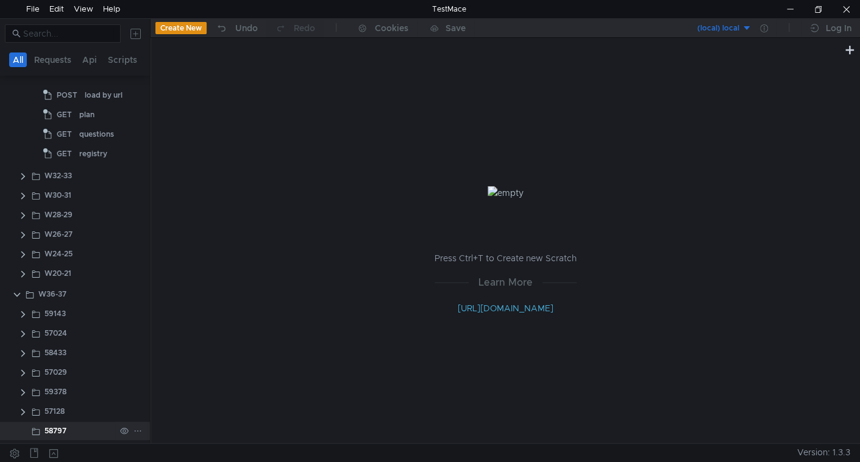
click at [134, 427] on icon at bounding box center [138, 430] width 9 height 9
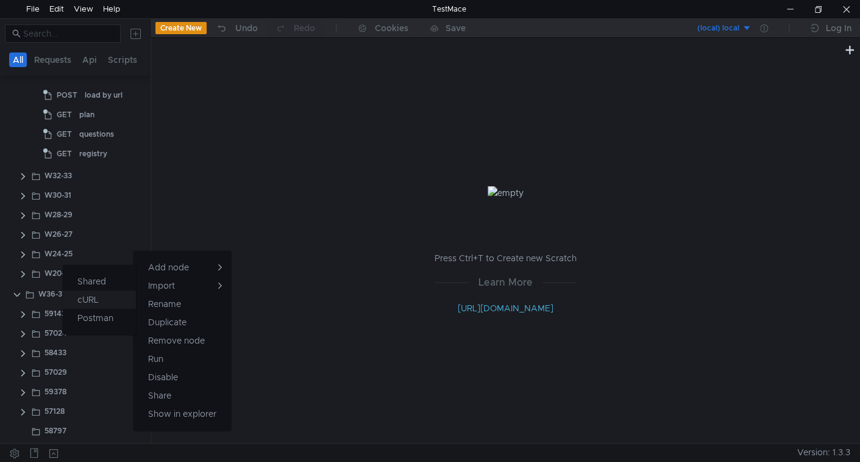
click at [99, 299] on button "cURL" at bounding box center [99, 299] width 73 height 18
